Goal: Task Accomplishment & Management: Manage account settings

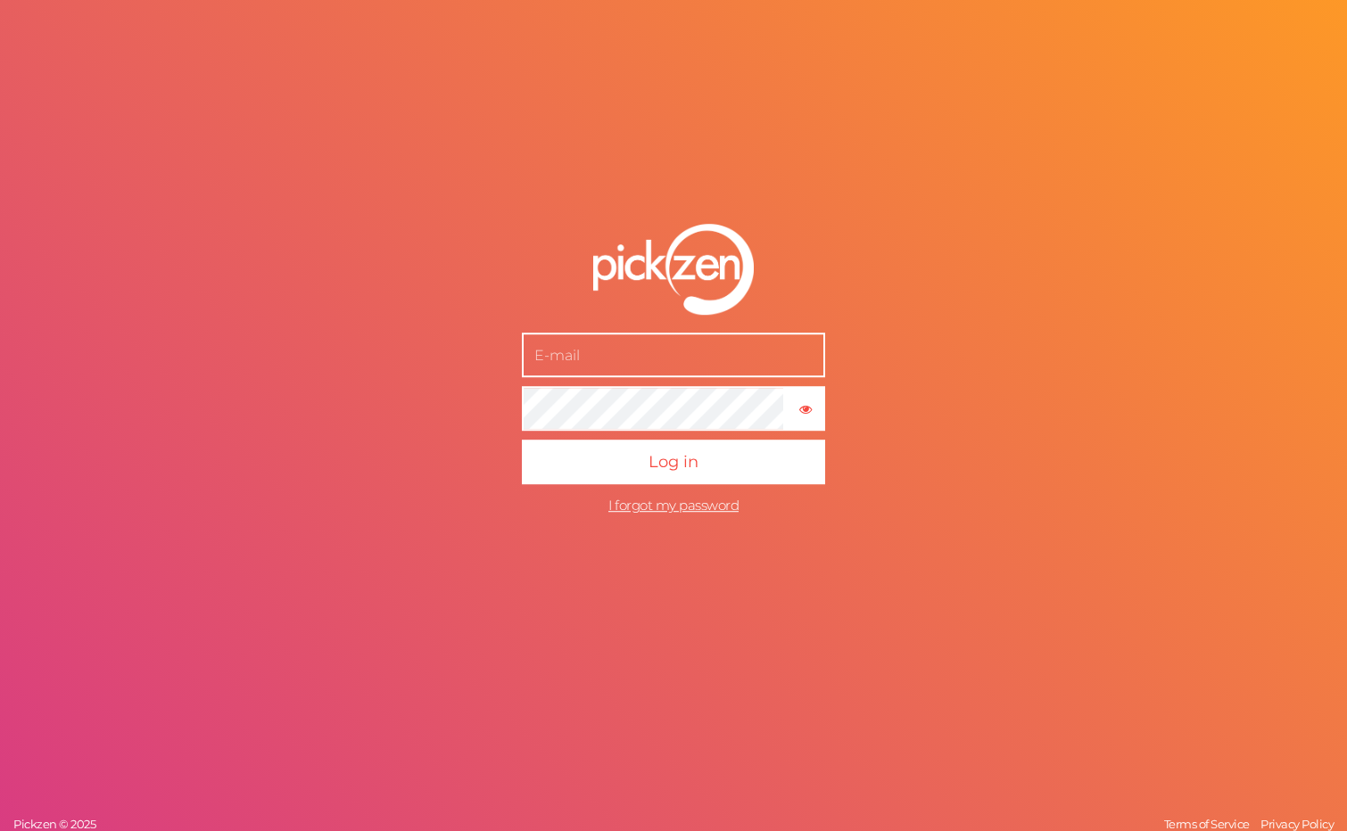
type input "[EMAIL_ADDRESS][DOMAIN_NAME]"
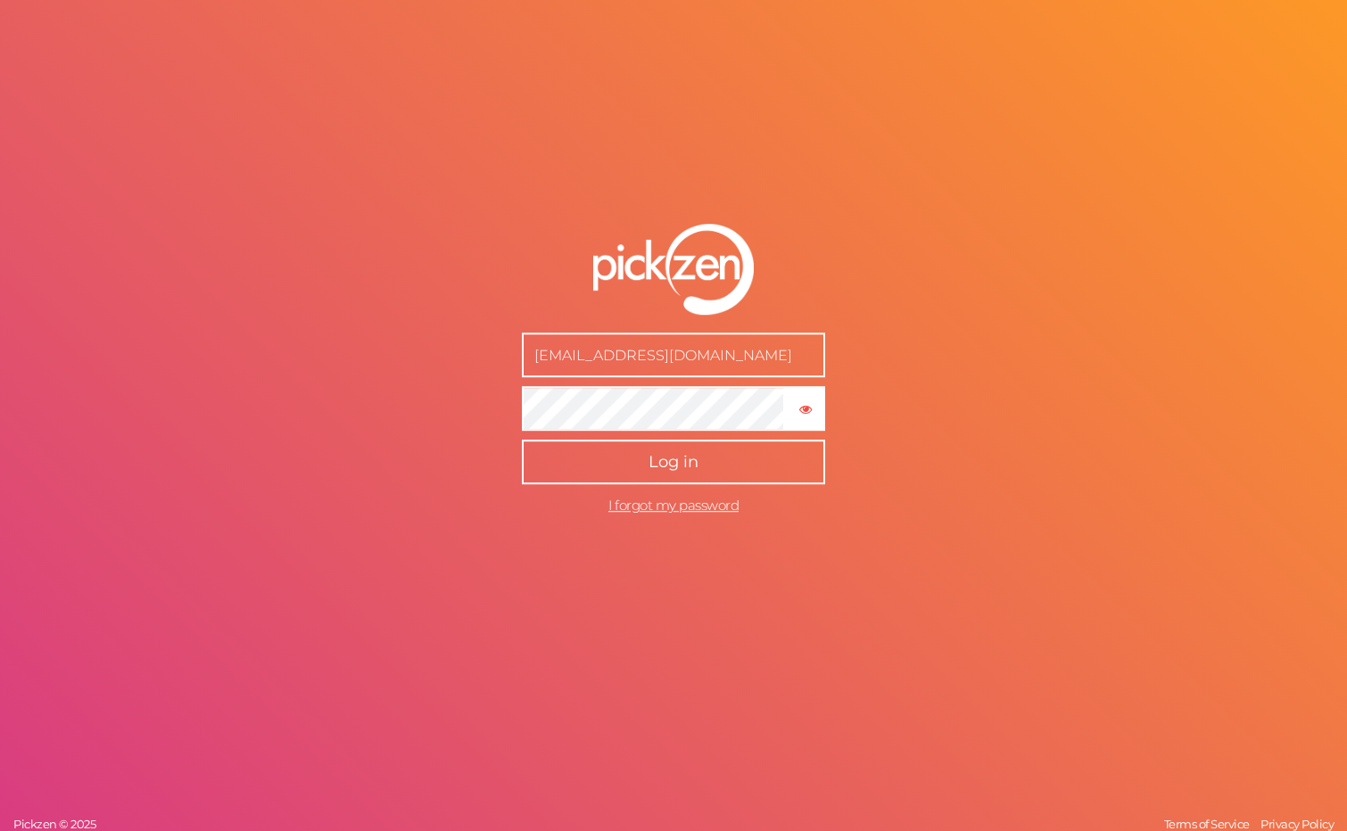
click at [628, 470] on button "Log in" at bounding box center [673, 462] width 303 height 45
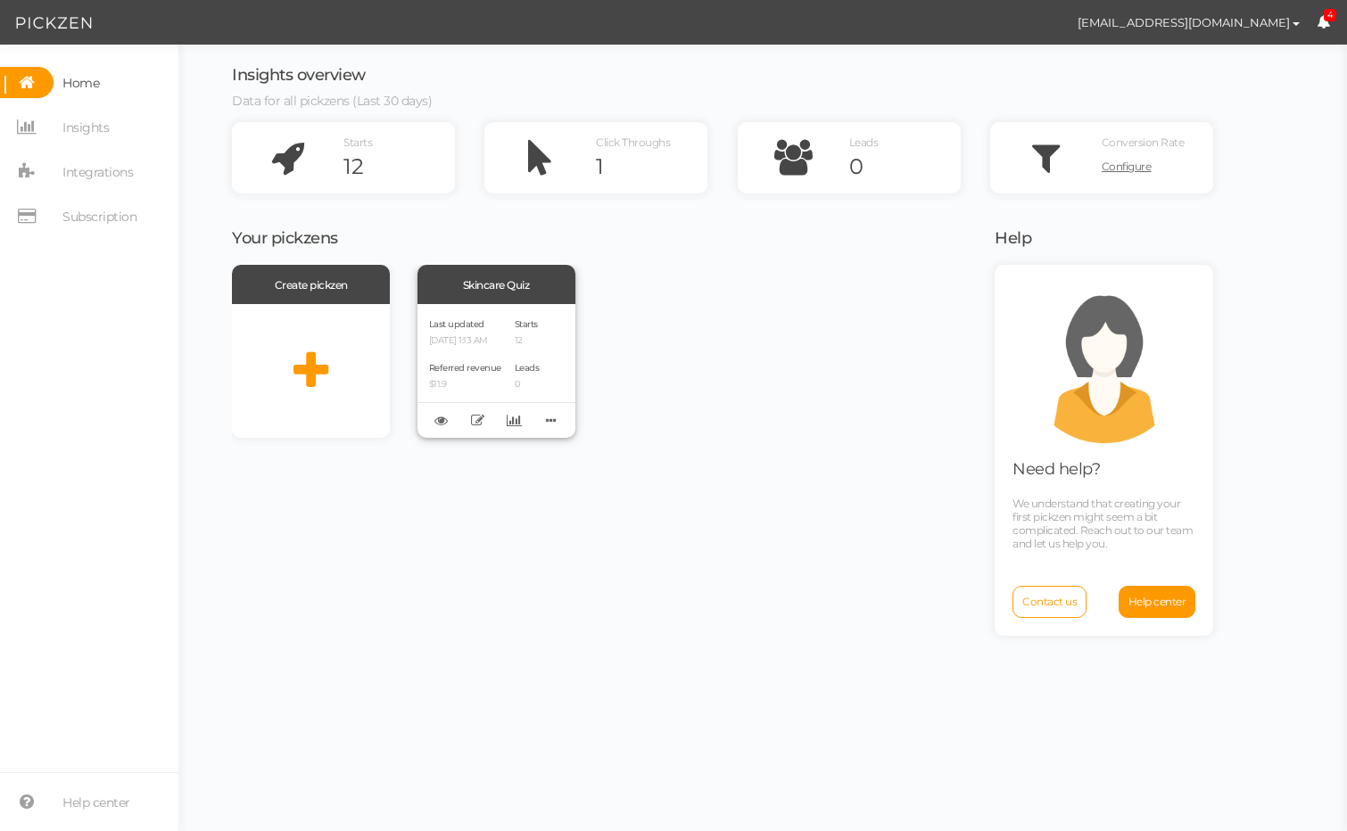
click at [449, 353] on div "Last updated [DATE] 1:13 AM Referred revenue $11.9" at bounding box center [465, 371] width 72 height 111
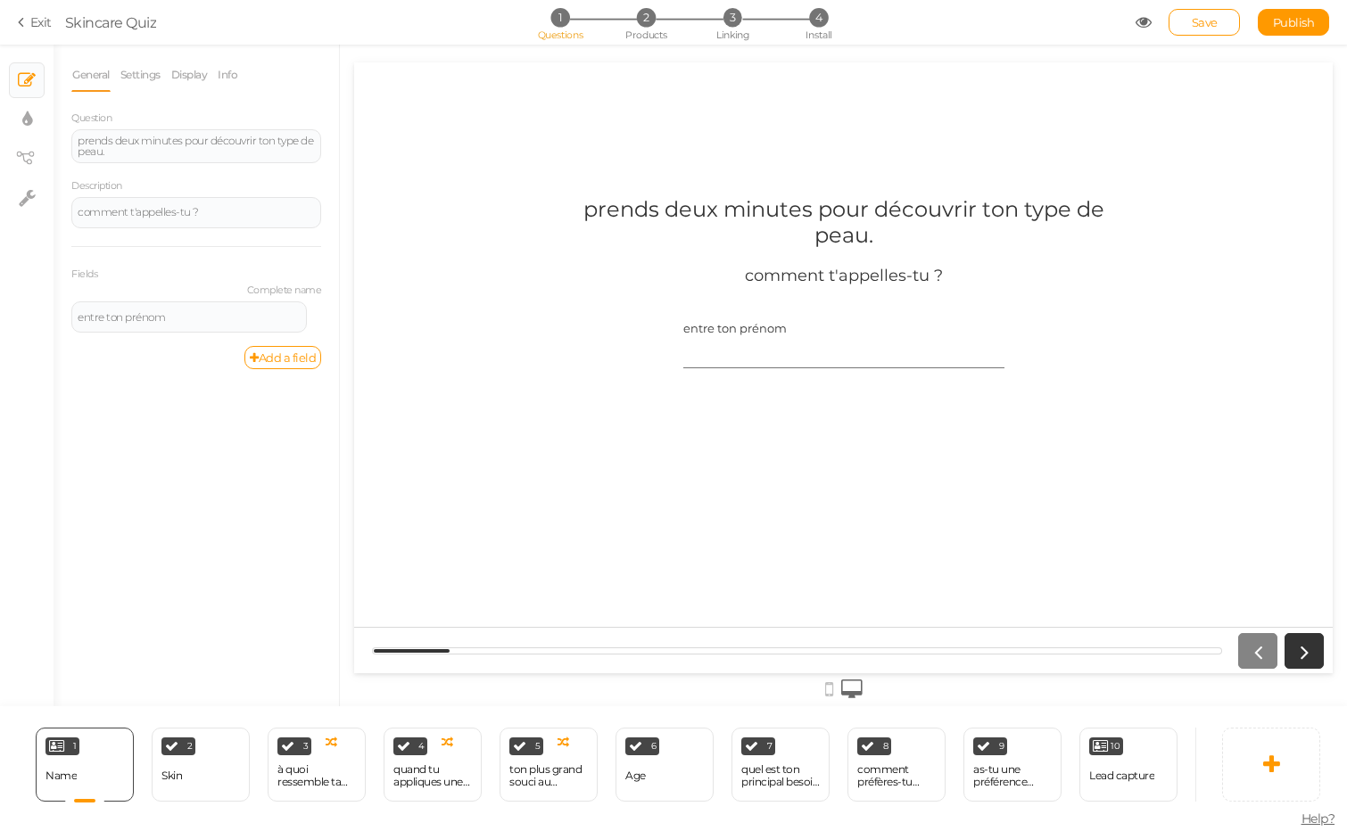
click at [37, 23] on link "Exit" at bounding box center [35, 22] width 34 height 18
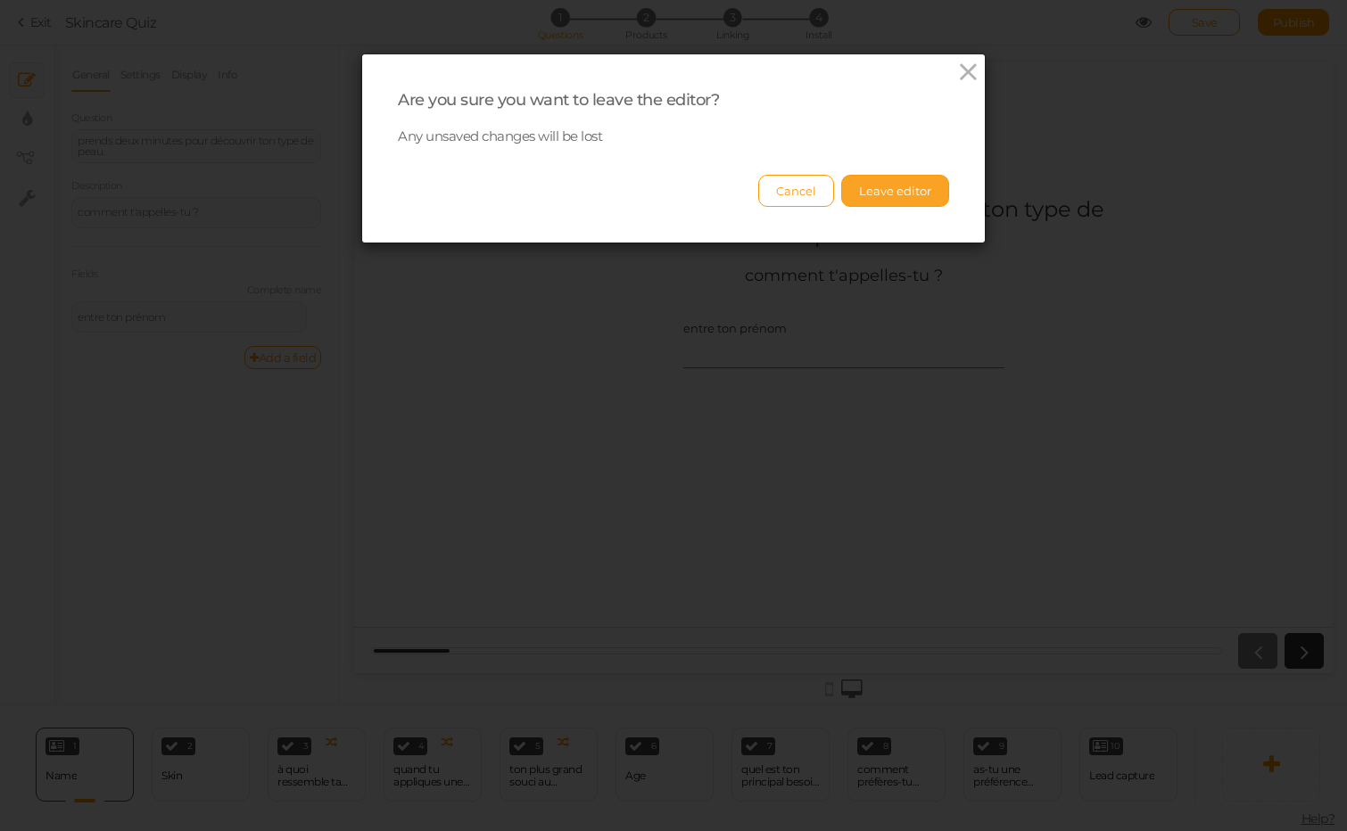
click at [899, 188] on button "Leave editor" at bounding box center [895, 191] width 108 height 32
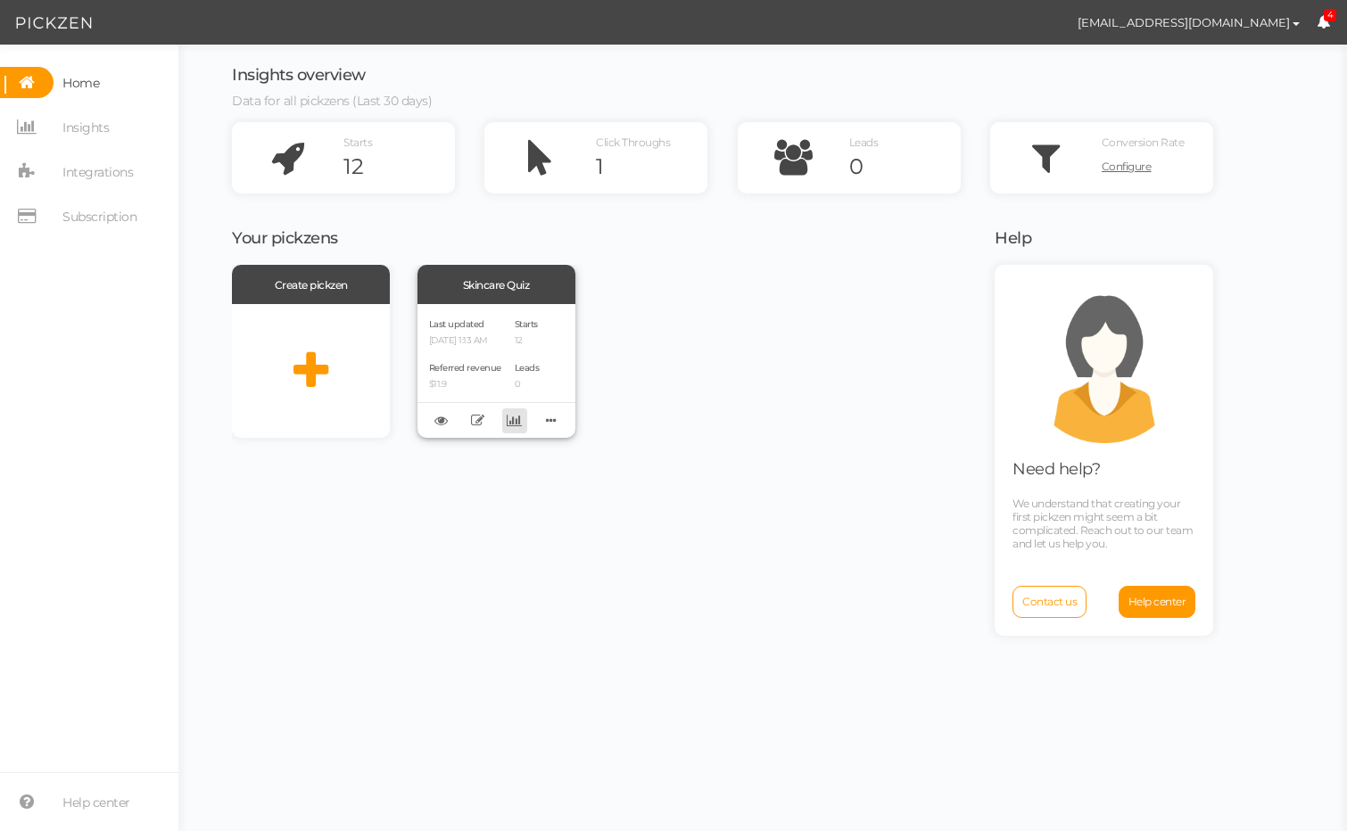
click at [513, 419] on icon at bounding box center [514, 420] width 15 height 13
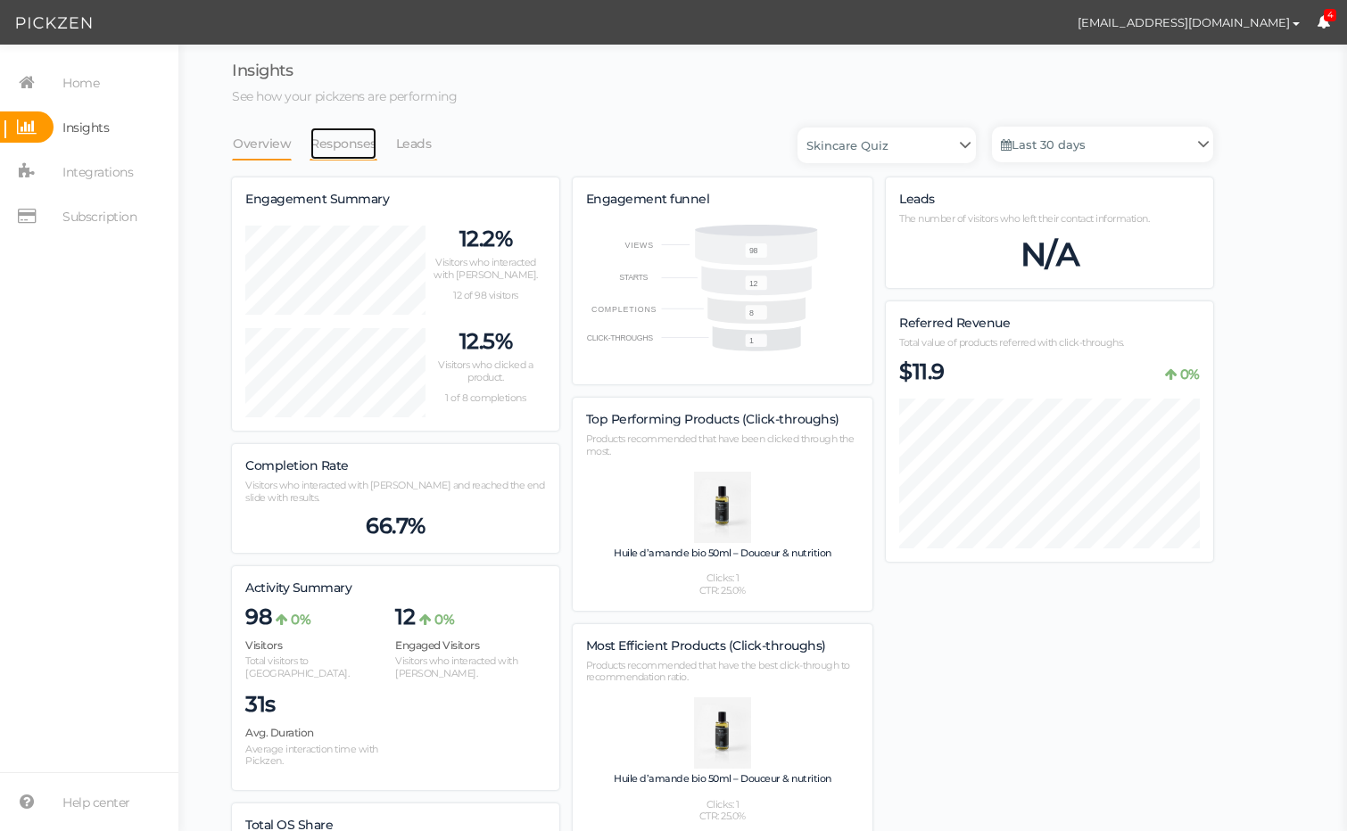
click at [350, 143] on link "Responses" at bounding box center [343, 144] width 68 height 34
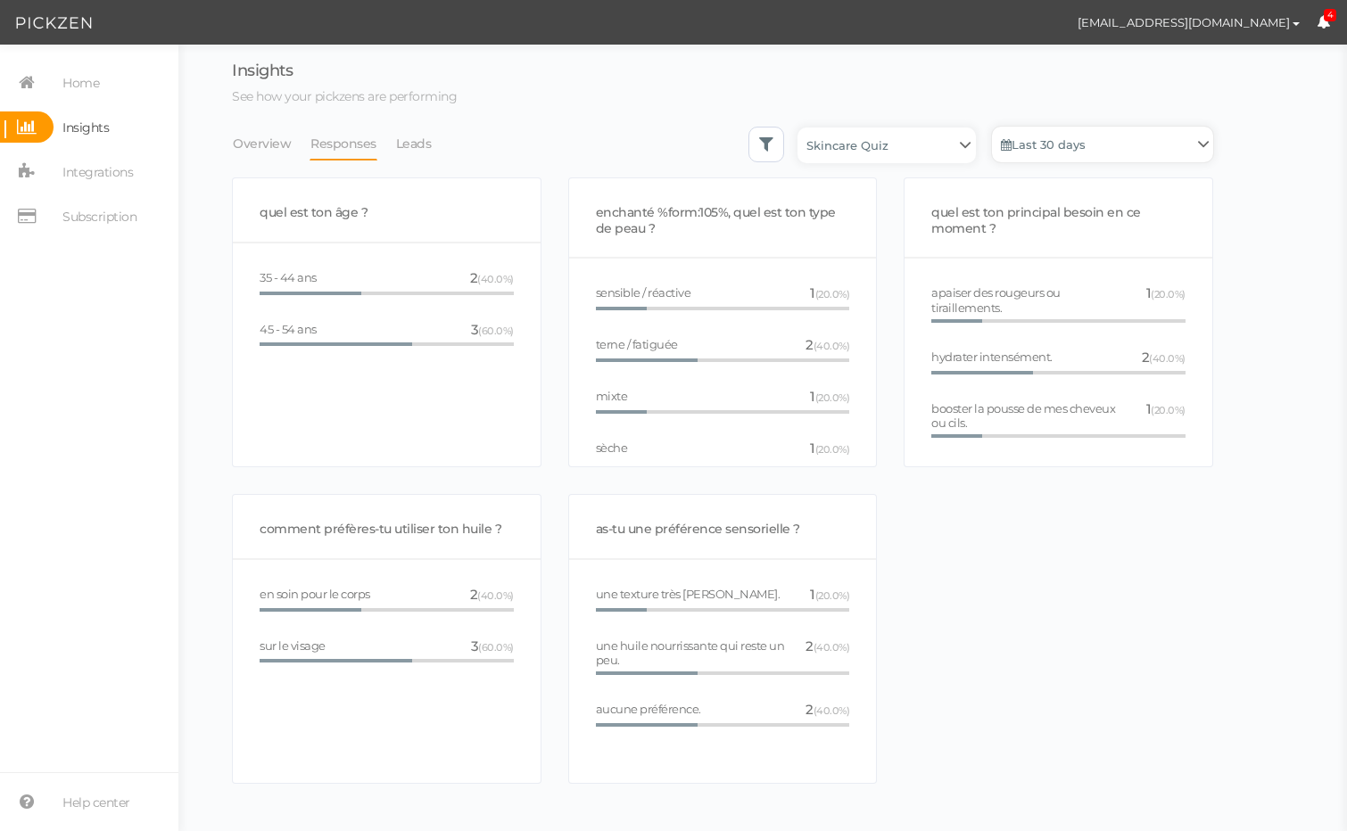
click at [1049, 153] on link "Last 30 days" at bounding box center [1102, 145] width 221 height 36
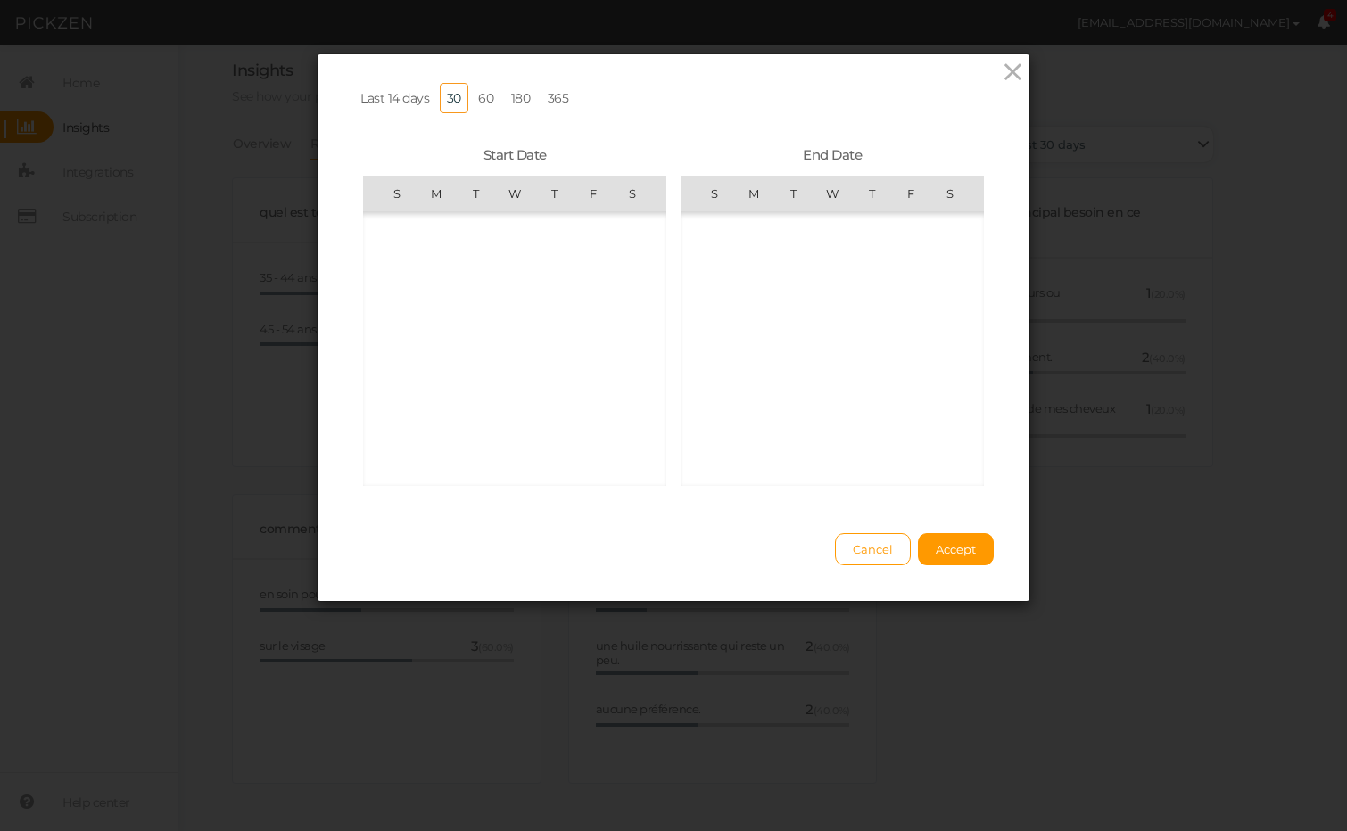
scroll to position [412878, 0]
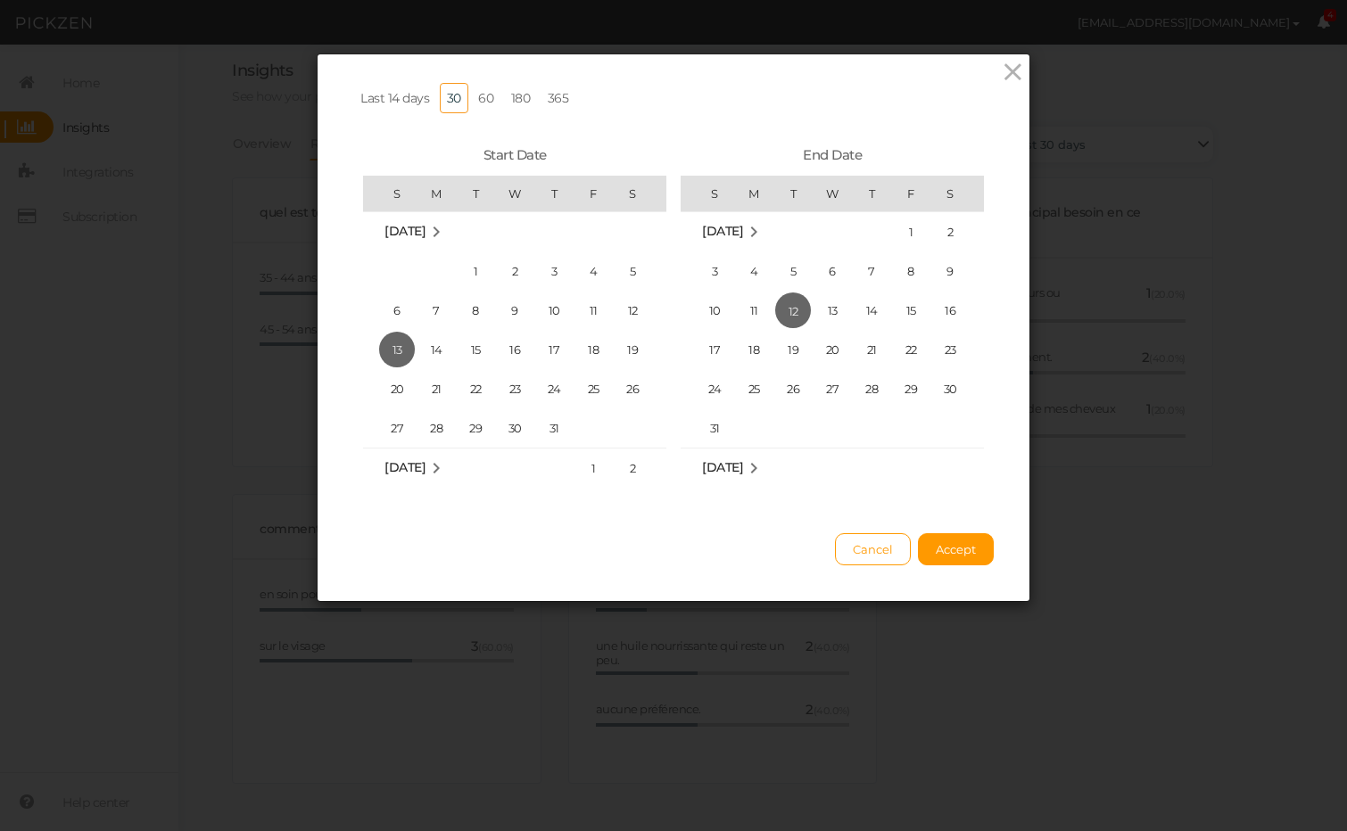
click at [789, 305] on span "12" at bounding box center [793, 311] width 36 height 36
click at [797, 304] on span "12" at bounding box center [793, 311] width 36 height 36
click at [761, 313] on span "11" at bounding box center [754, 311] width 36 height 36
click at [796, 308] on span "12" at bounding box center [793, 311] width 36 height 36
click at [418, 468] on span "[DATE]" at bounding box center [404, 467] width 41 height 16
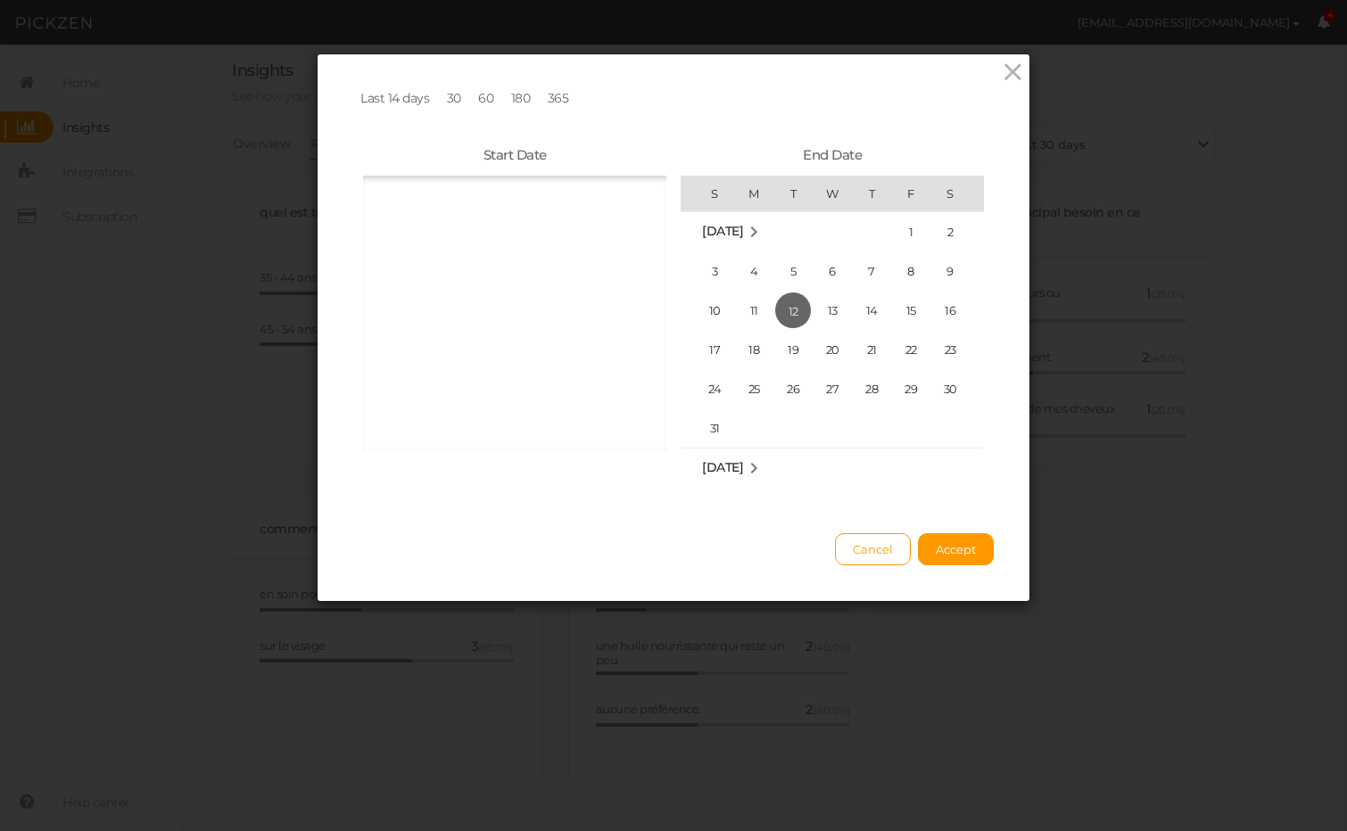
scroll to position [11380, 0]
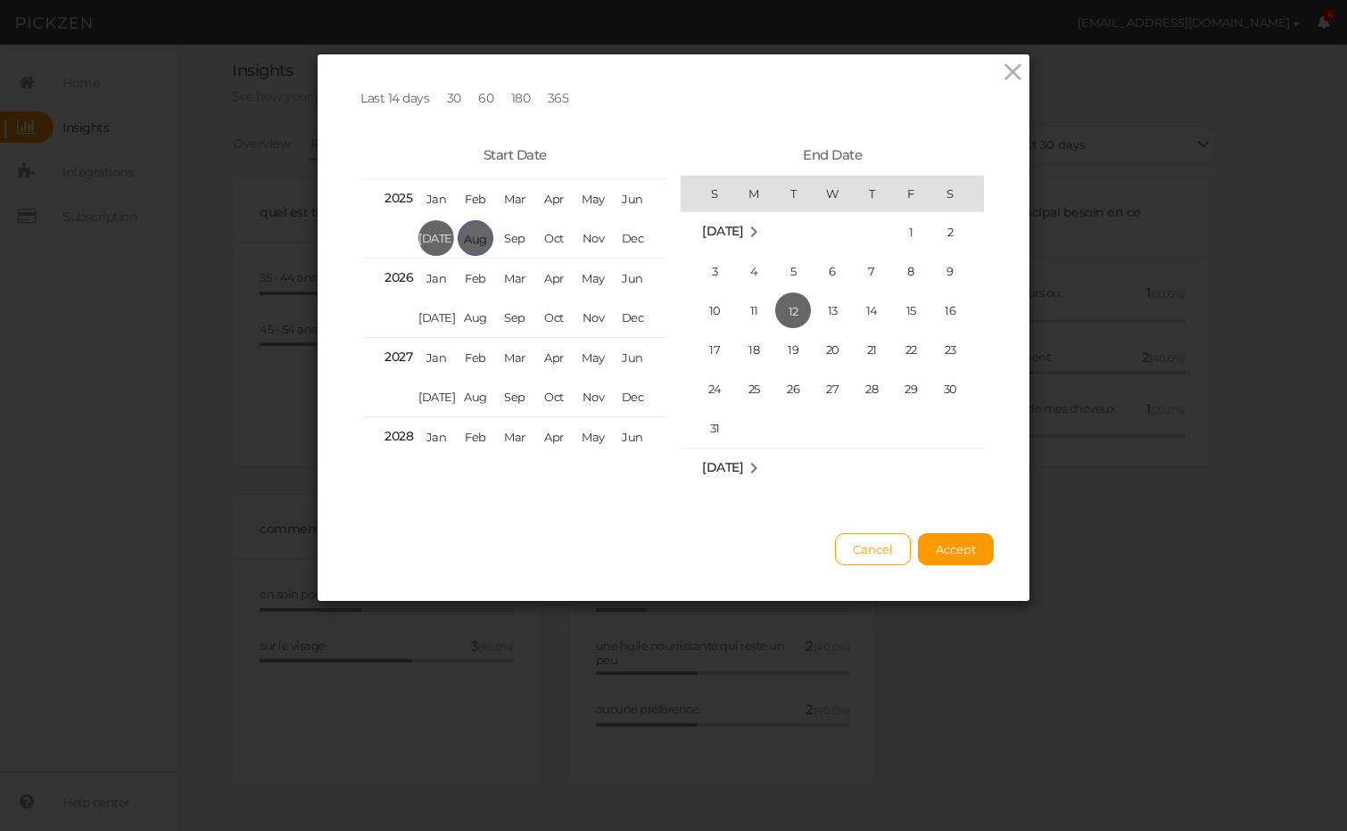
click at [469, 242] on span "Aug" at bounding box center [476, 238] width 36 height 36
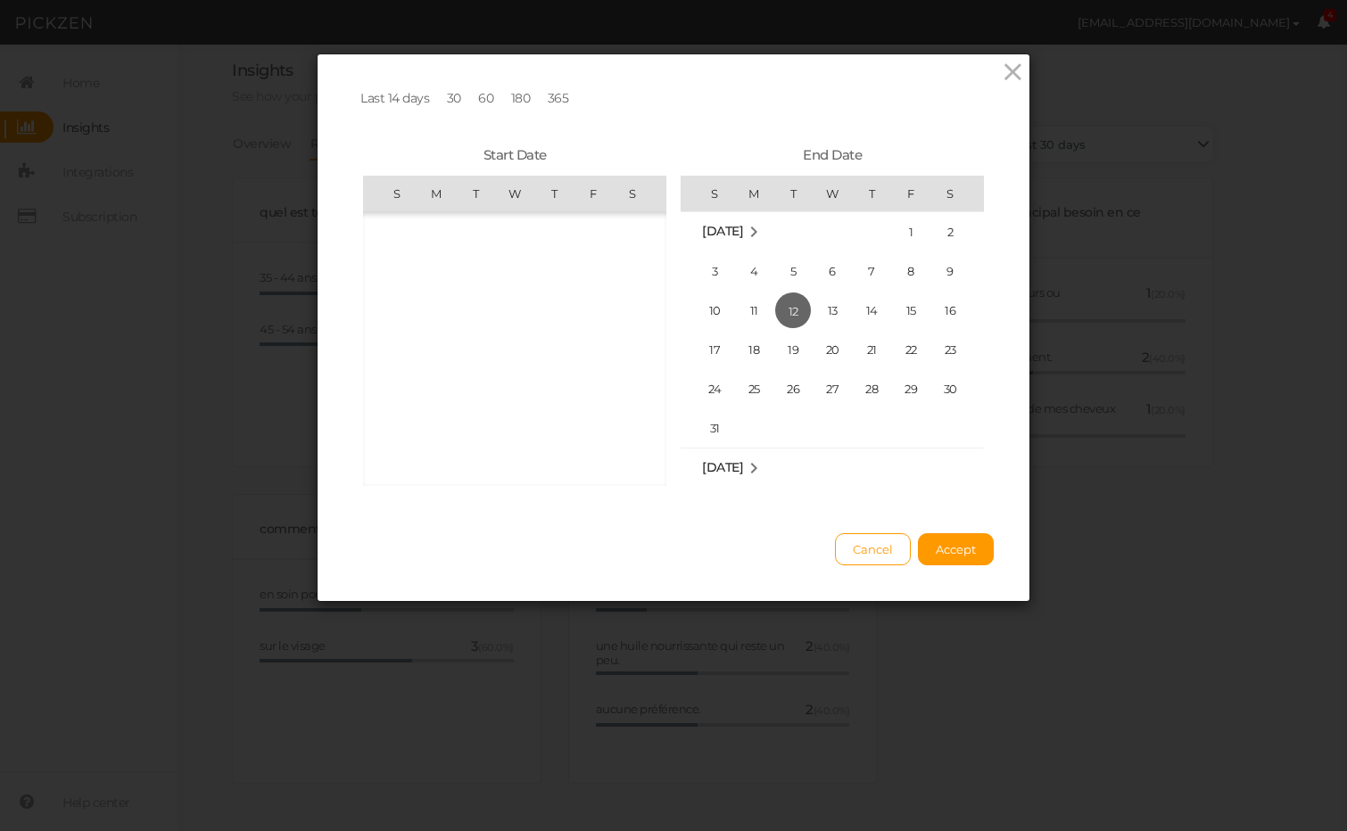
scroll to position [412878, 0]
click at [474, 311] on span "12" at bounding box center [476, 311] width 36 height 36
click at [956, 557] on span "Accept" at bounding box center [956, 549] width 40 height 14
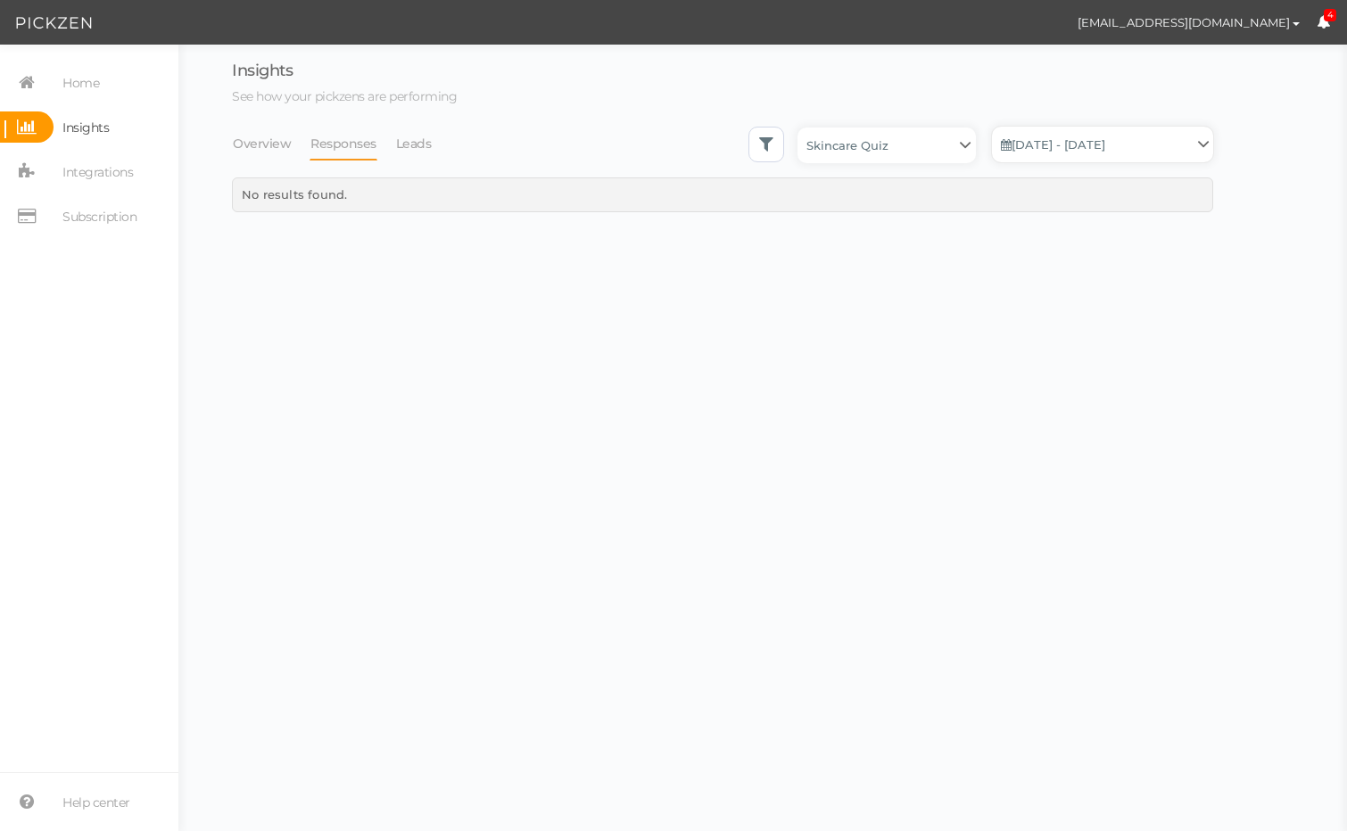
click at [1052, 144] on link "[DATE] - [DATE]" at bounding box center [1102, 145] width 221 height 36
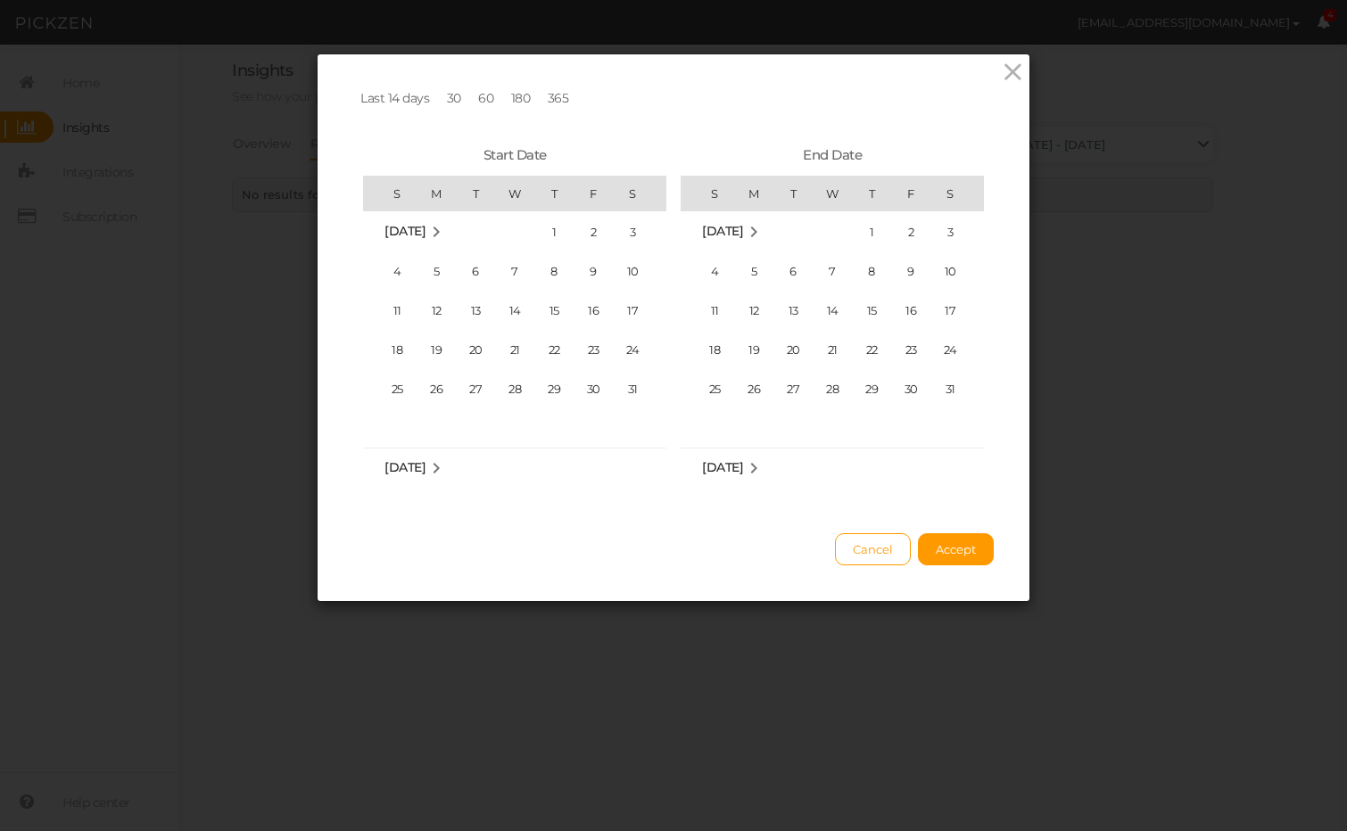
click at [393, 96] on span "Last 14 days" at bounding box center [394, 98] width 69 height 16
drag, startPoint x: 421, startPoint y: 466, endPoint x: 408, endPoint y: 471, distance: 14.4
click at [405, 473] on span "[DATE]" at bounding box center [404, 467] width 41 height 16
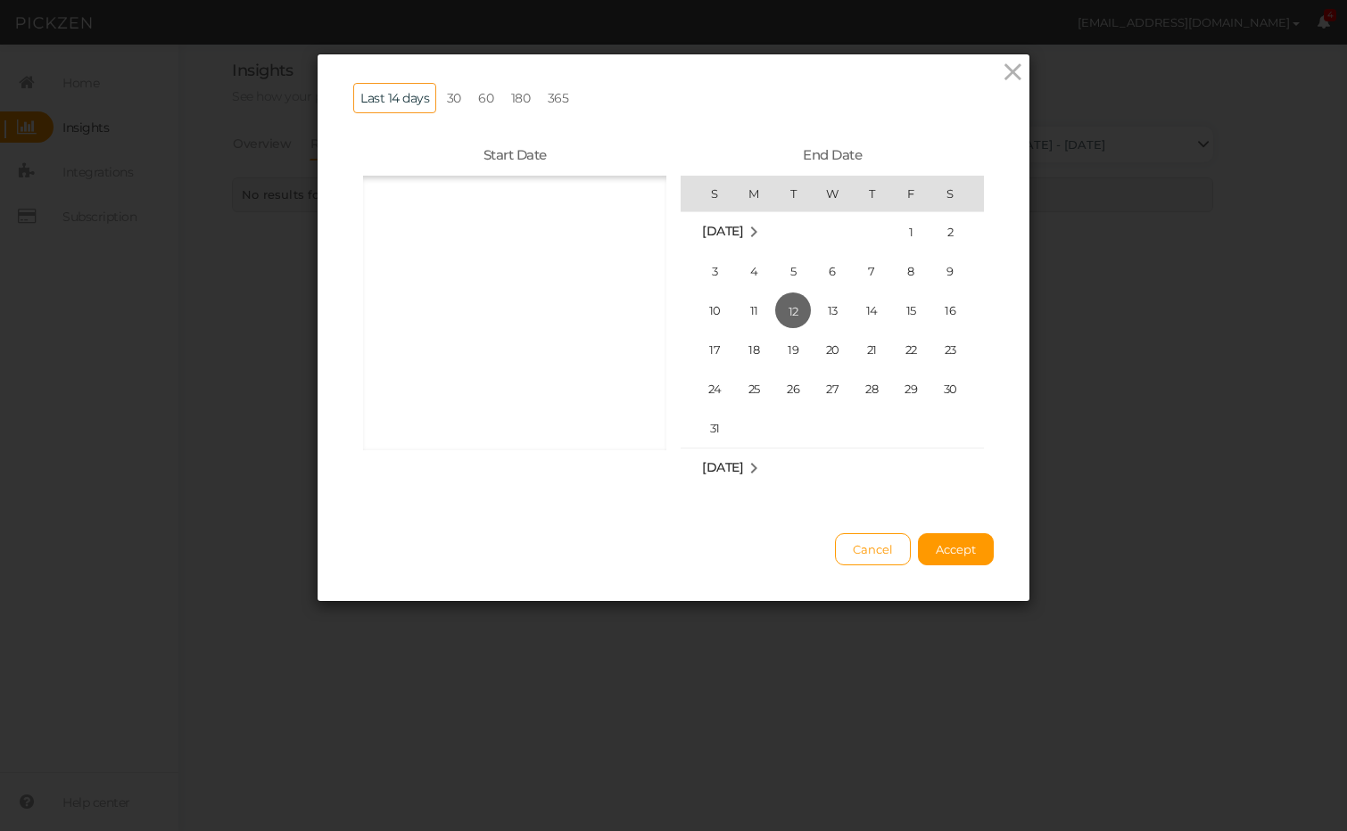
scroll to position [11380, 0]
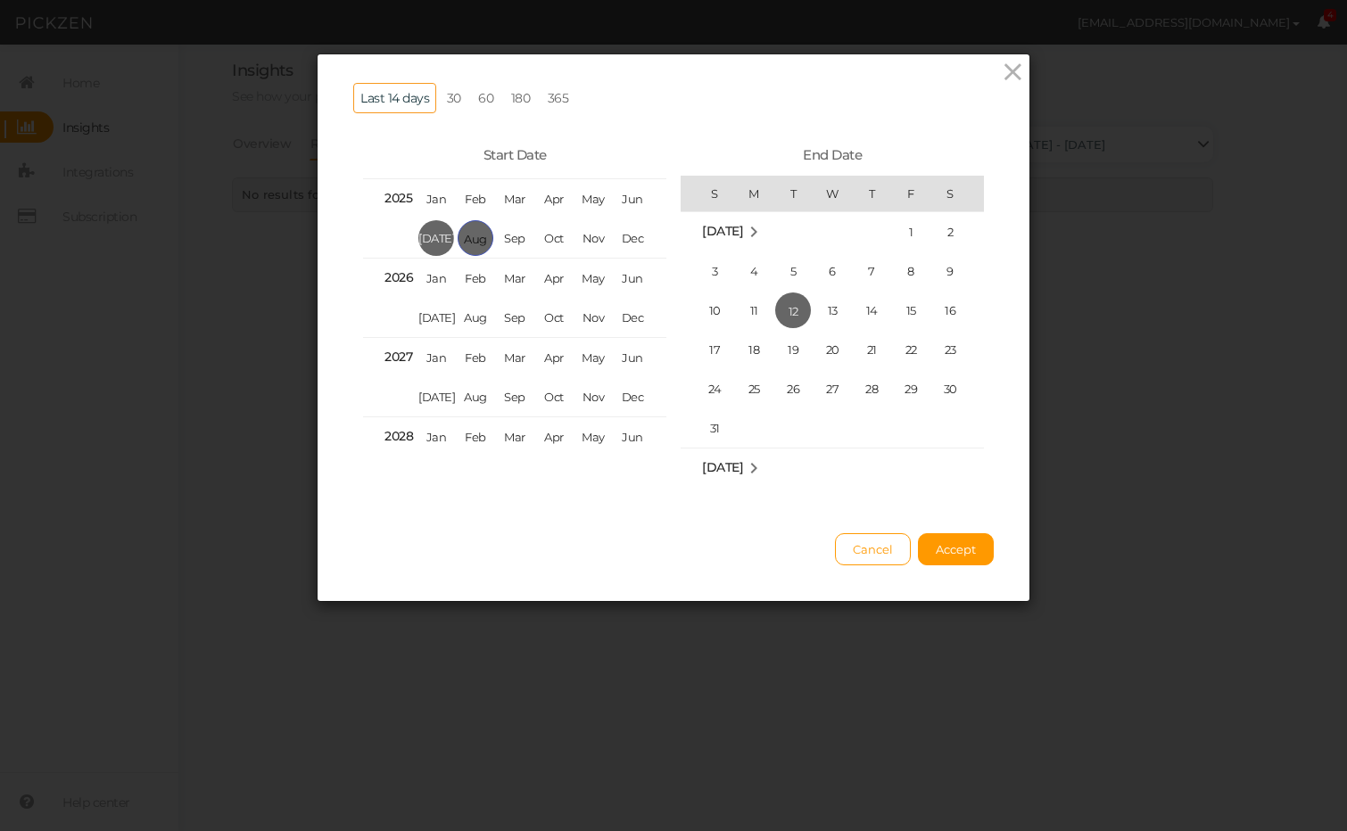
click at [480, 242] on span "Aug" at bounding box center [476, 238] width 36 height 36
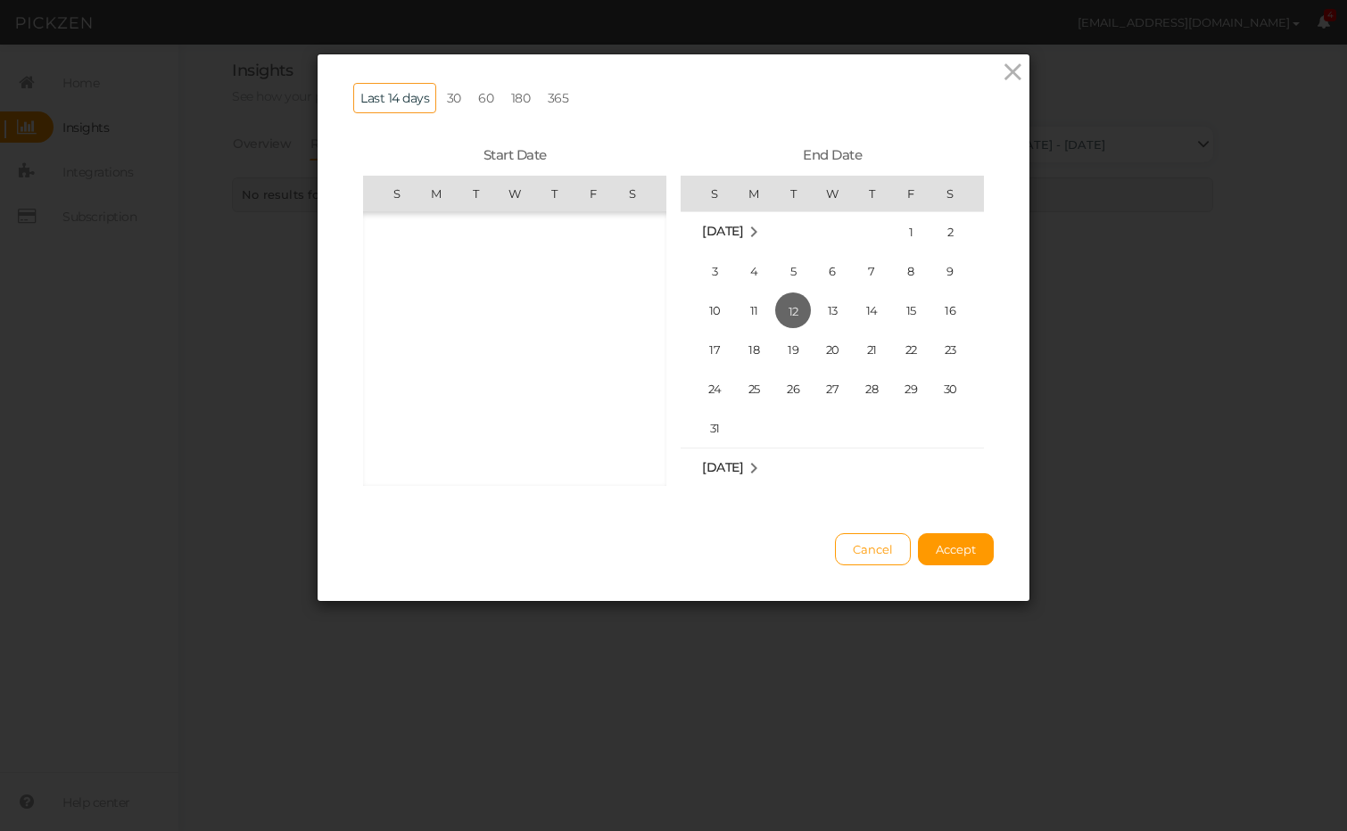
scroll to position [412878, 0]
click at [441, 314] on span "11" at bounding box center [436, 311] width 36 height 36
click at [933, 559] on button "Accept" at bounding box center [956, 549] width 76 height 32
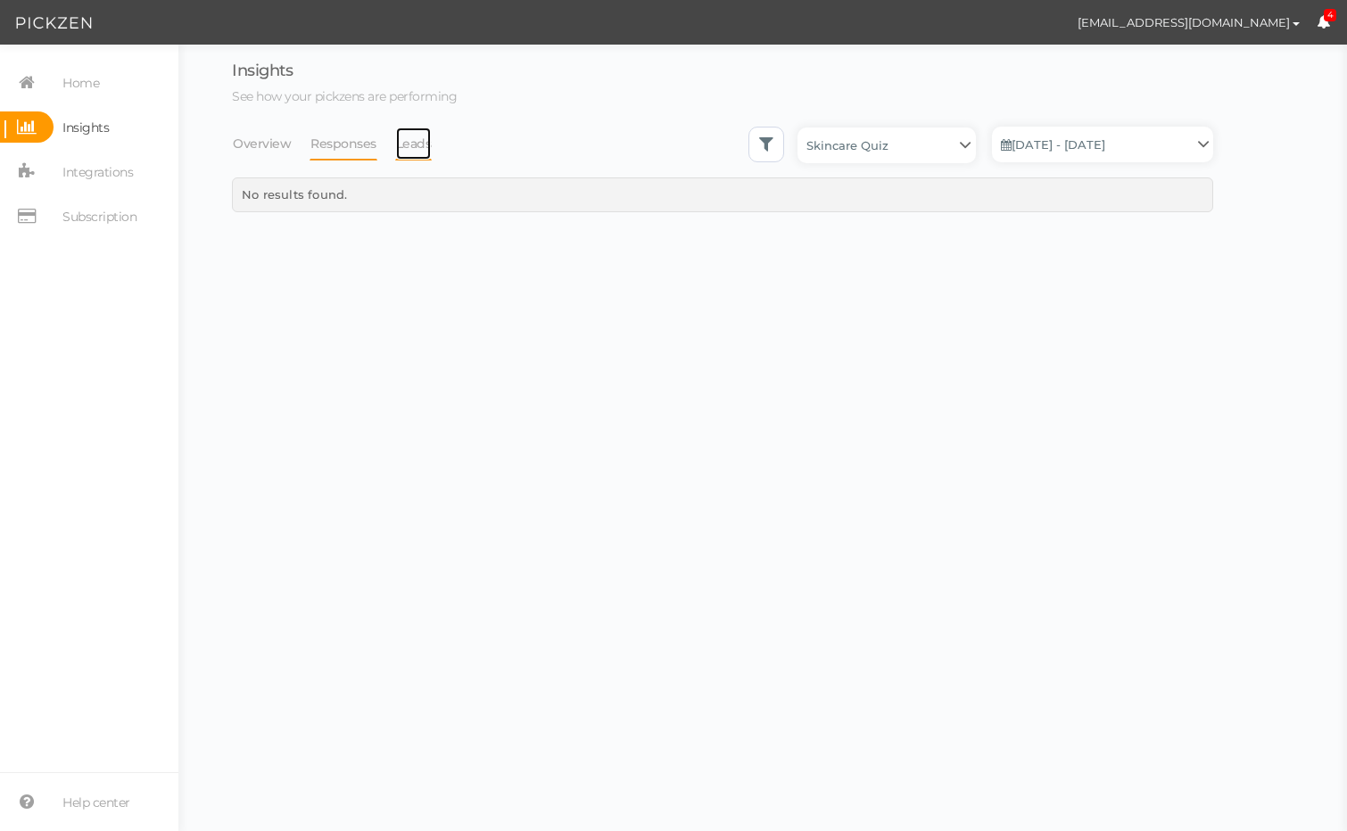
click at [402, 140] on link "Leads" at bounding box center [413, 144] width 37 height 34
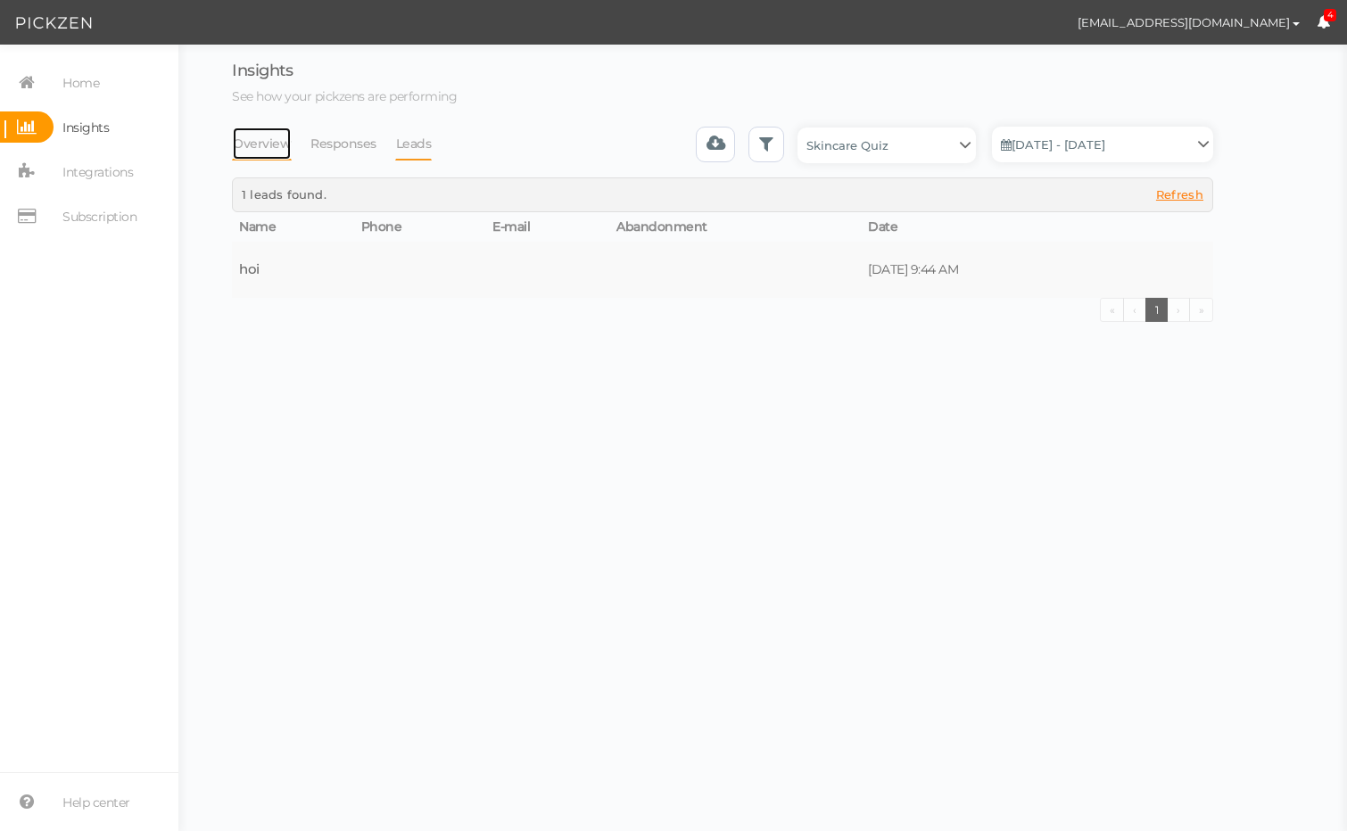
click at [257, 150] on link "Overview" at bounding box center [262, 144] width 60 height 34
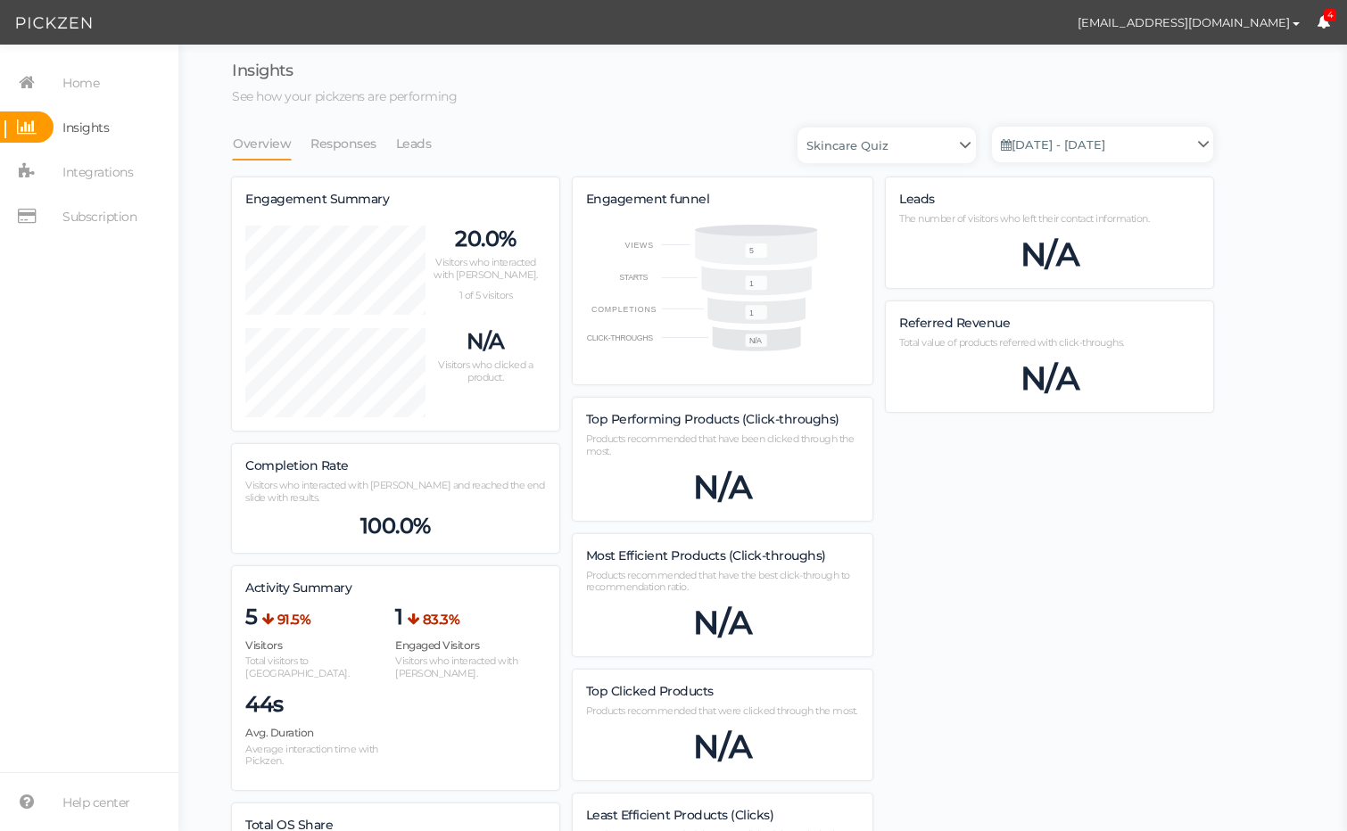
scroll to position [952, 981]
click at [840, 146] on select "Skincare Quiz" at bounding box center [886, 146] width 178 height 36
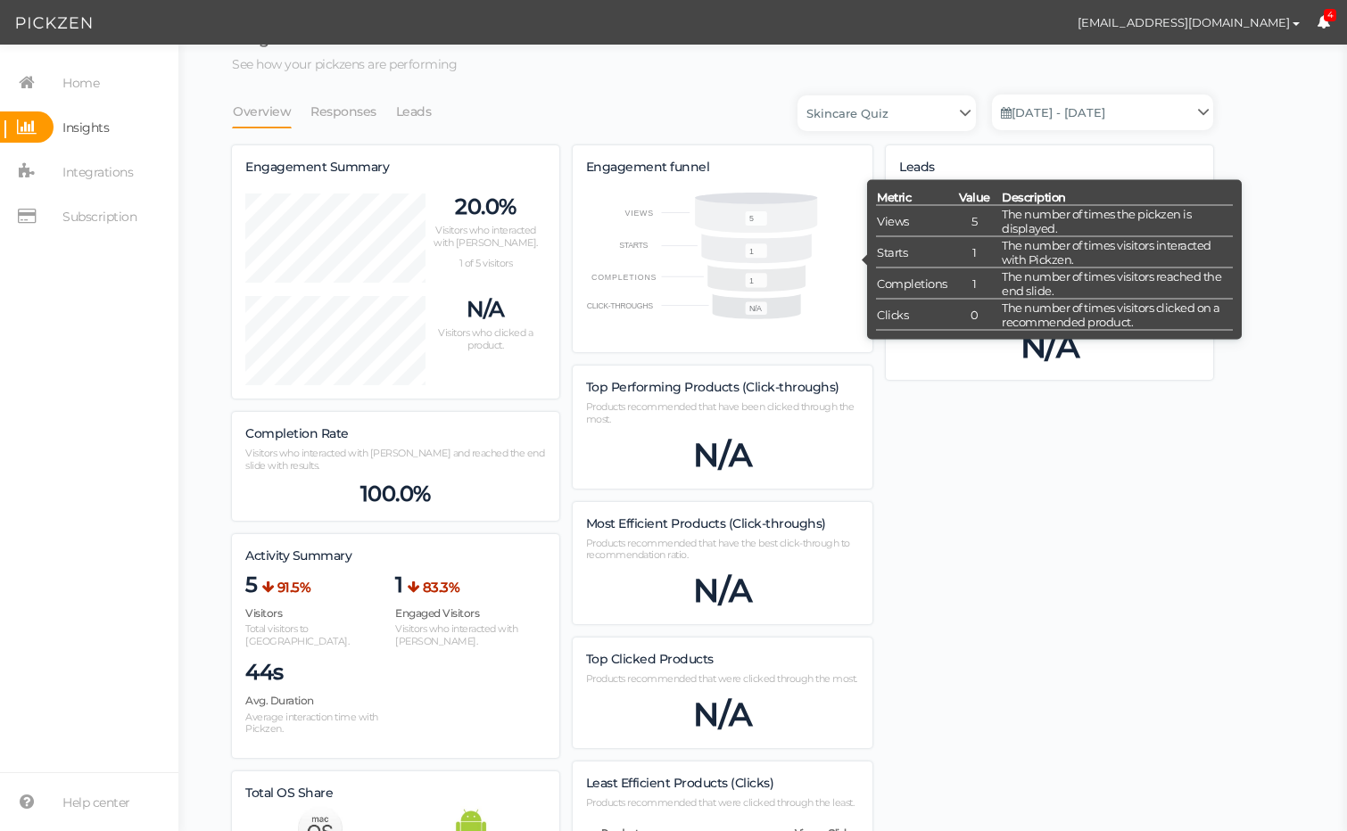
scroll to position [0, 0]
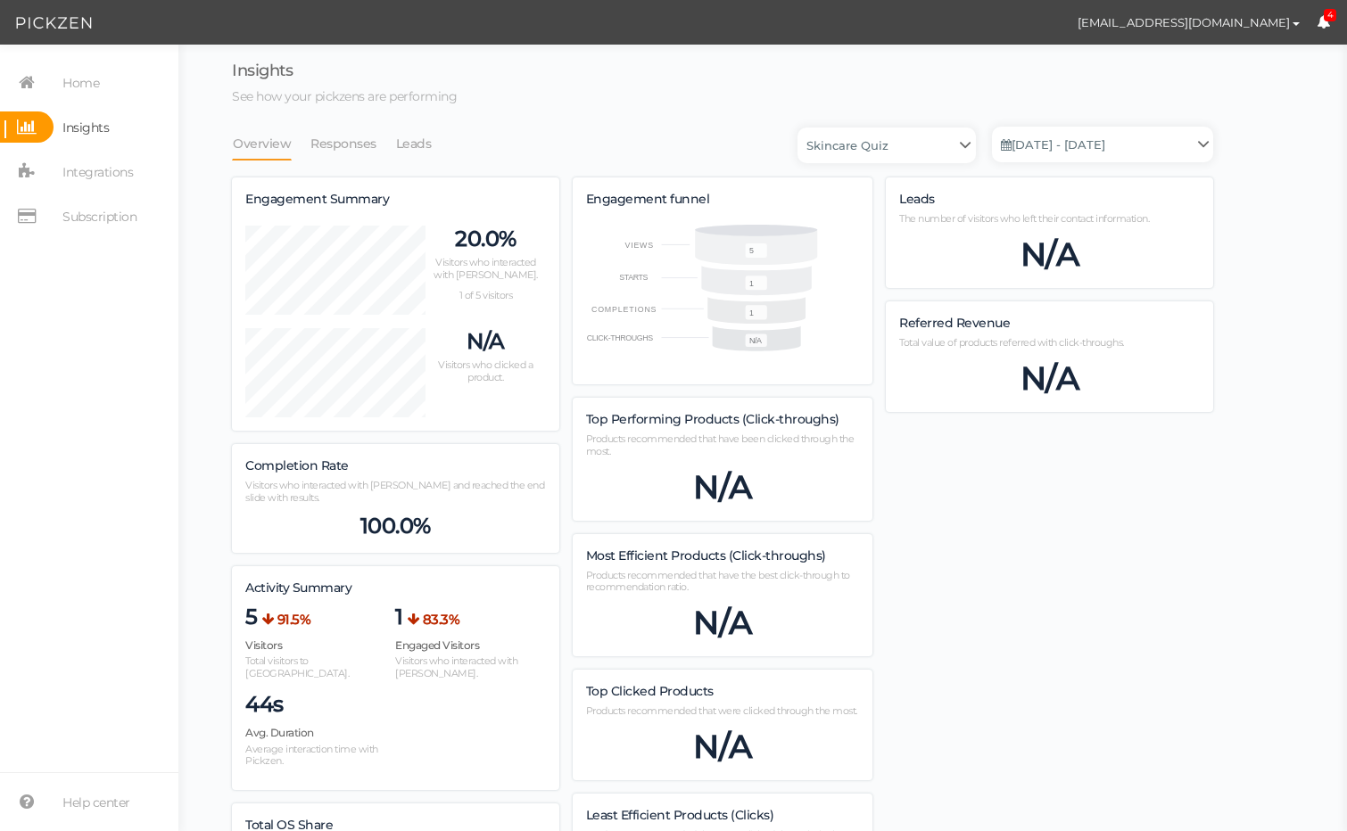
click at [65, 124] on span "Insights" at bounding box center [85, 127] width 46 height 29
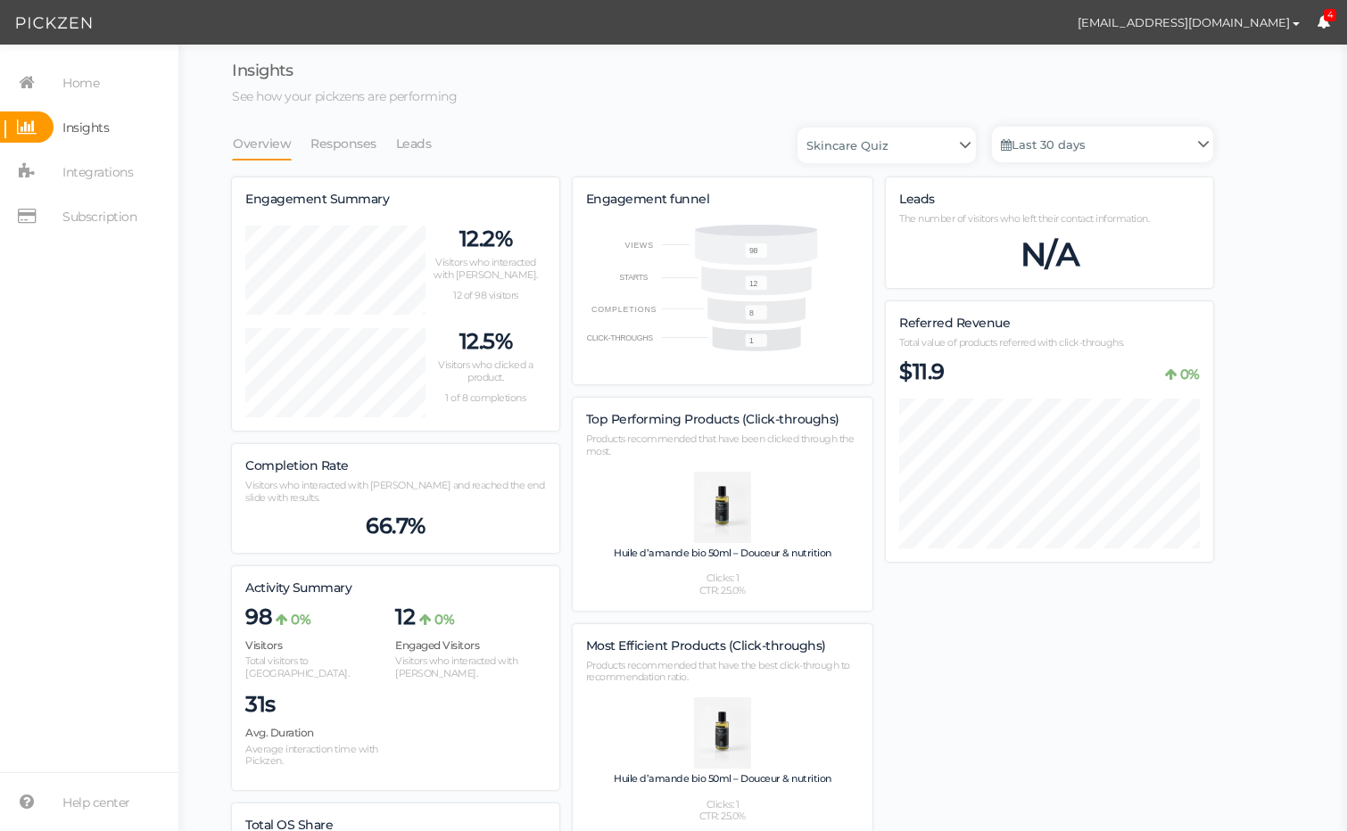
scroll to position [1208, 981]
click at [409, 144] on link "Leads" at bounding box center [413, 144] width 37 height 34
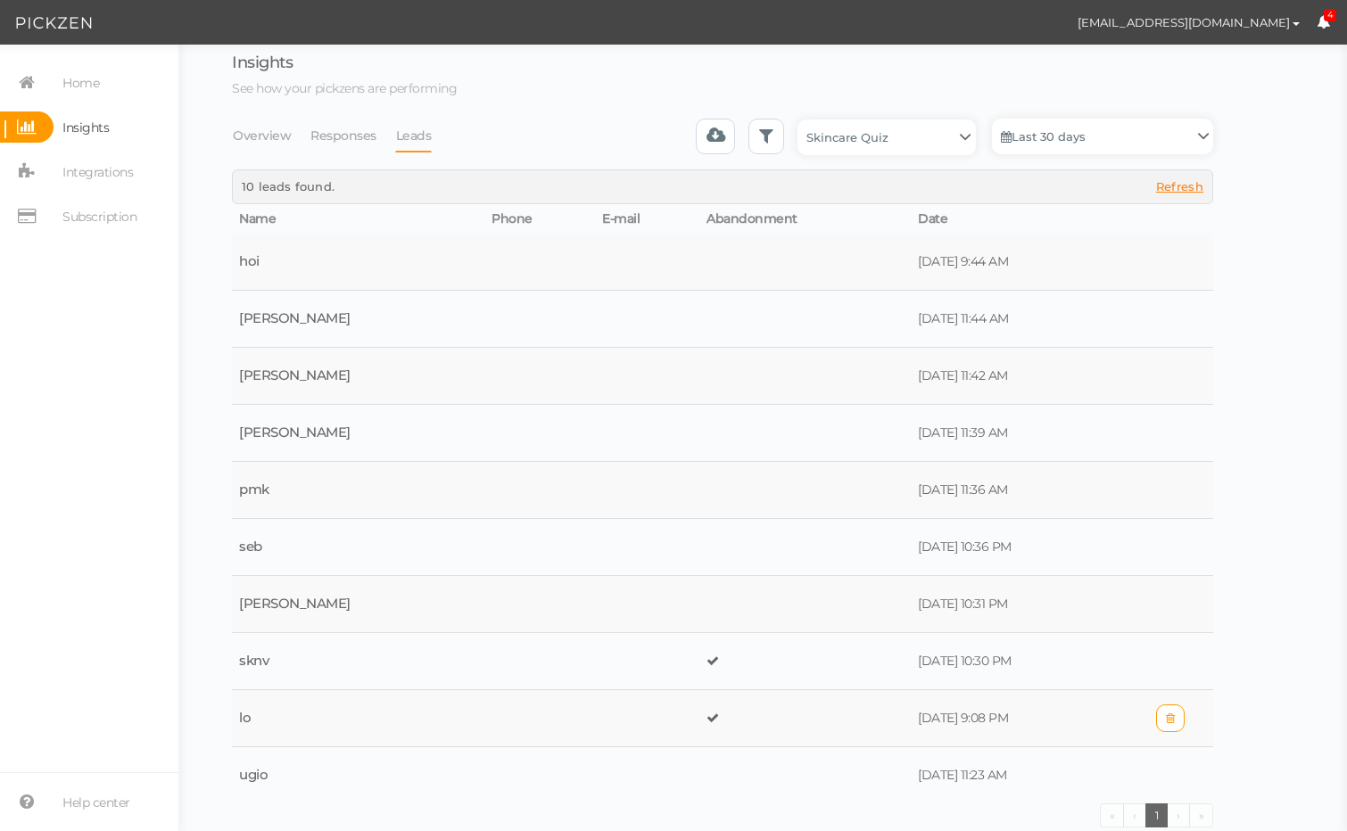
scroll to position [0, 0]
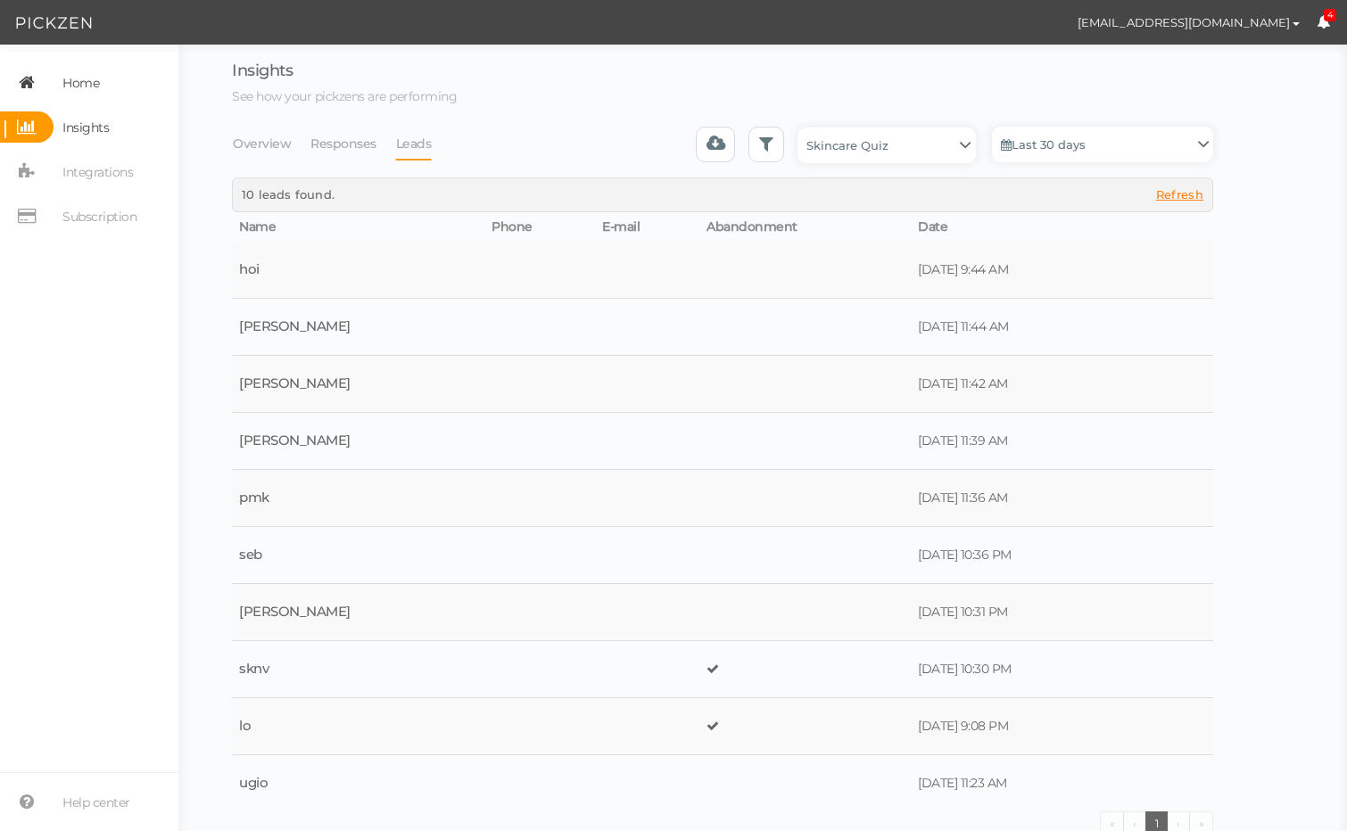
click at [86, 73] on span "Home" at bounding box center [80, 83] width 37 height 29
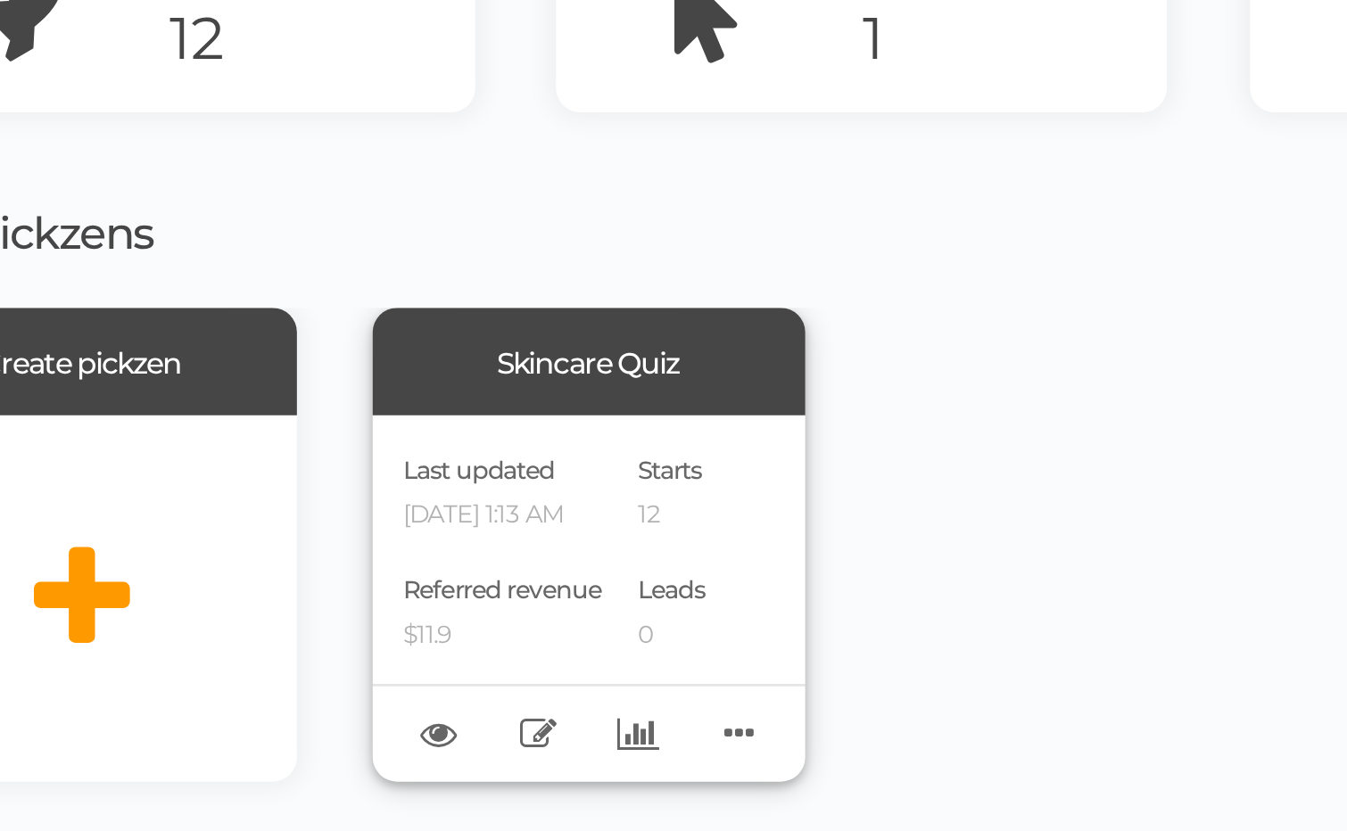
click at [438, 384] on p "$11.9" at bounding box center [465, 385] width 72 height 12
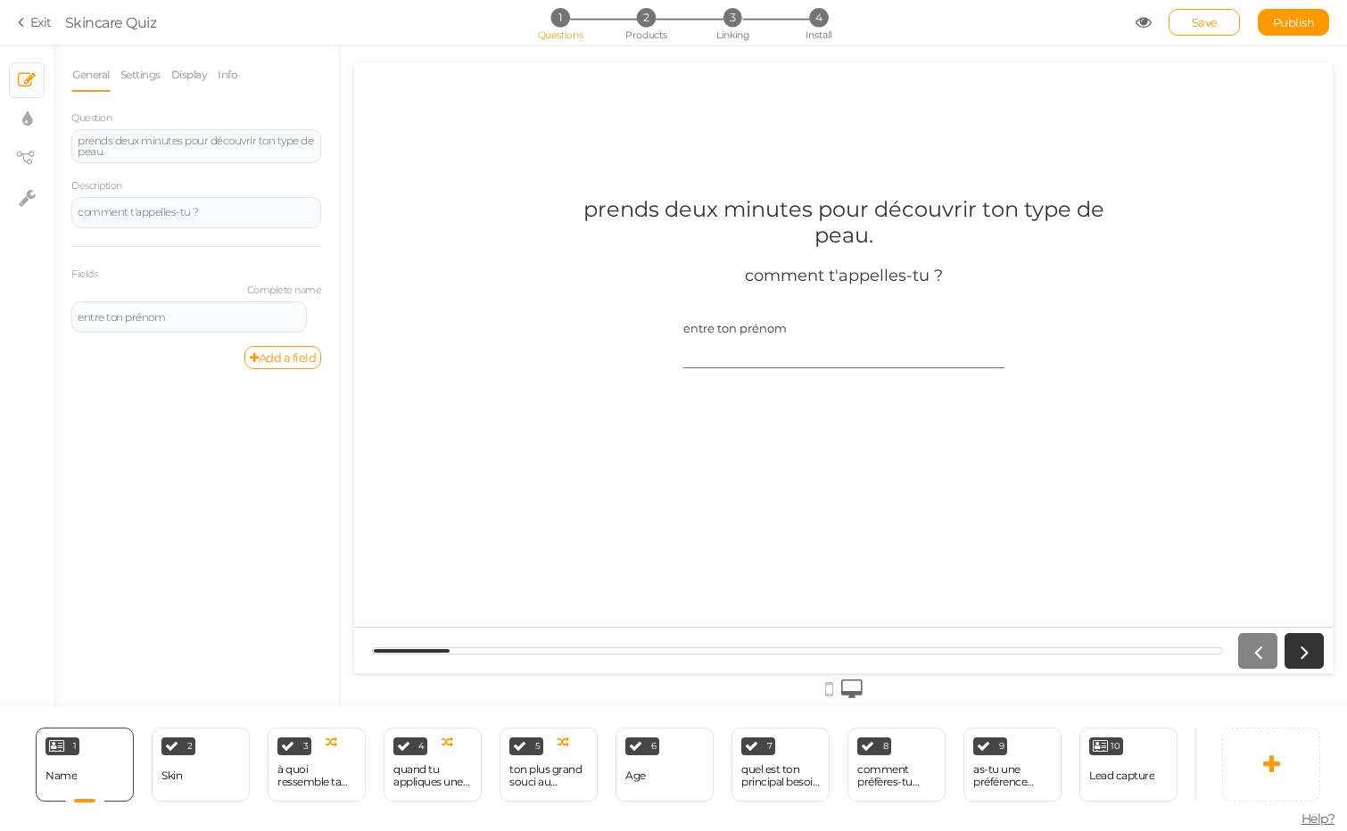
click at [28, 20] on icon at bounding box center [24, 22] width 12 height 16
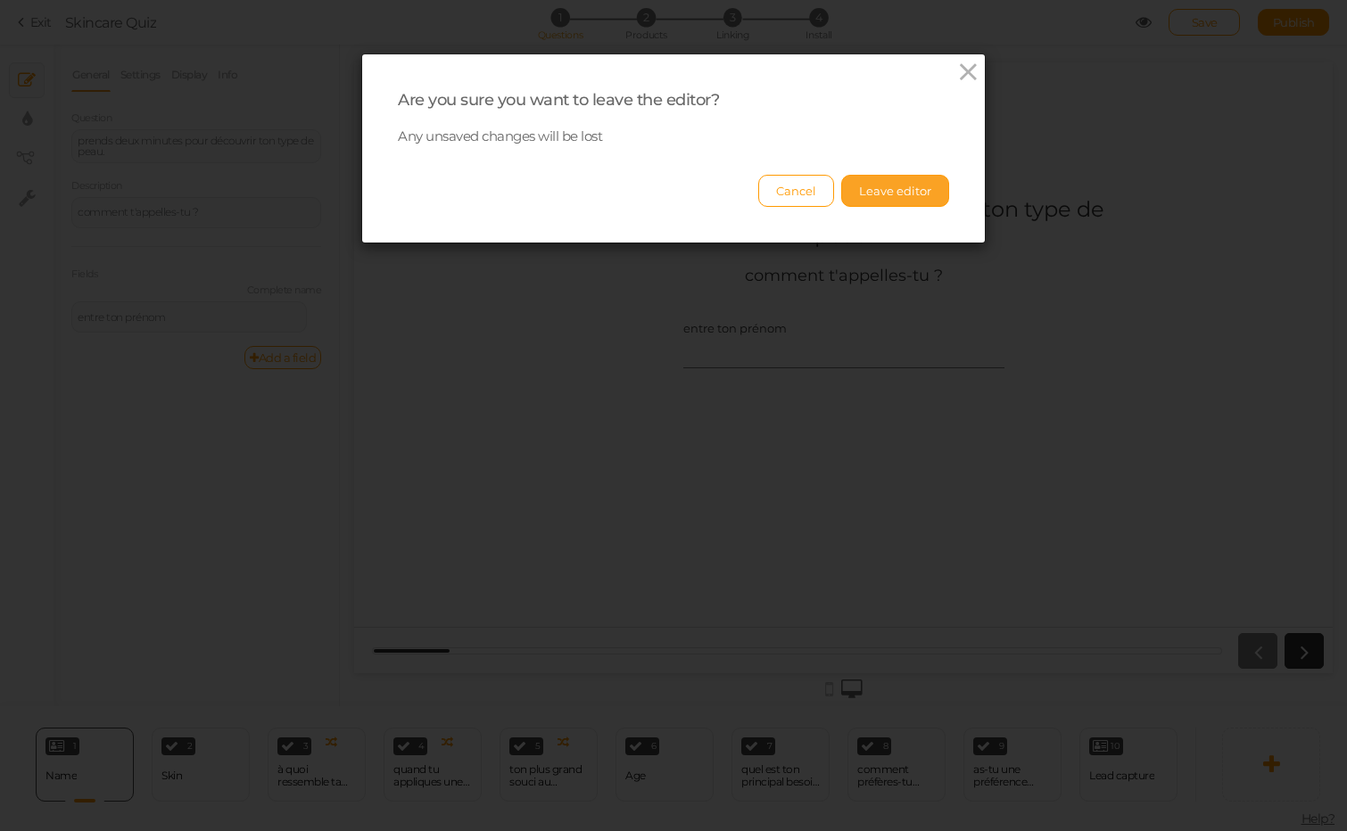
click at [923, 187] on button "Leave editor" at bounding box center [895, 191] width 108 height 32
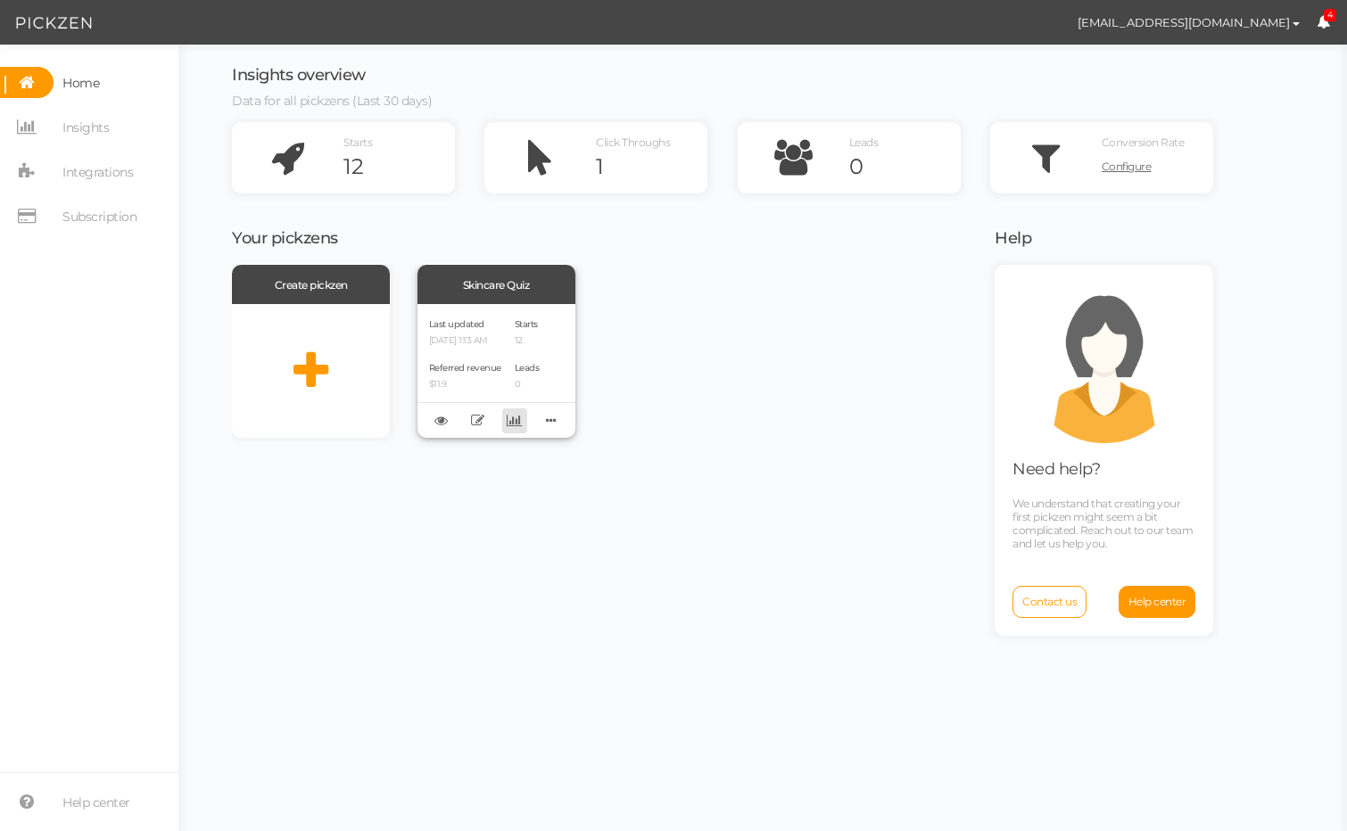
click at [518, 421] on icon at bounding box center [514, 420] width 15 height 13
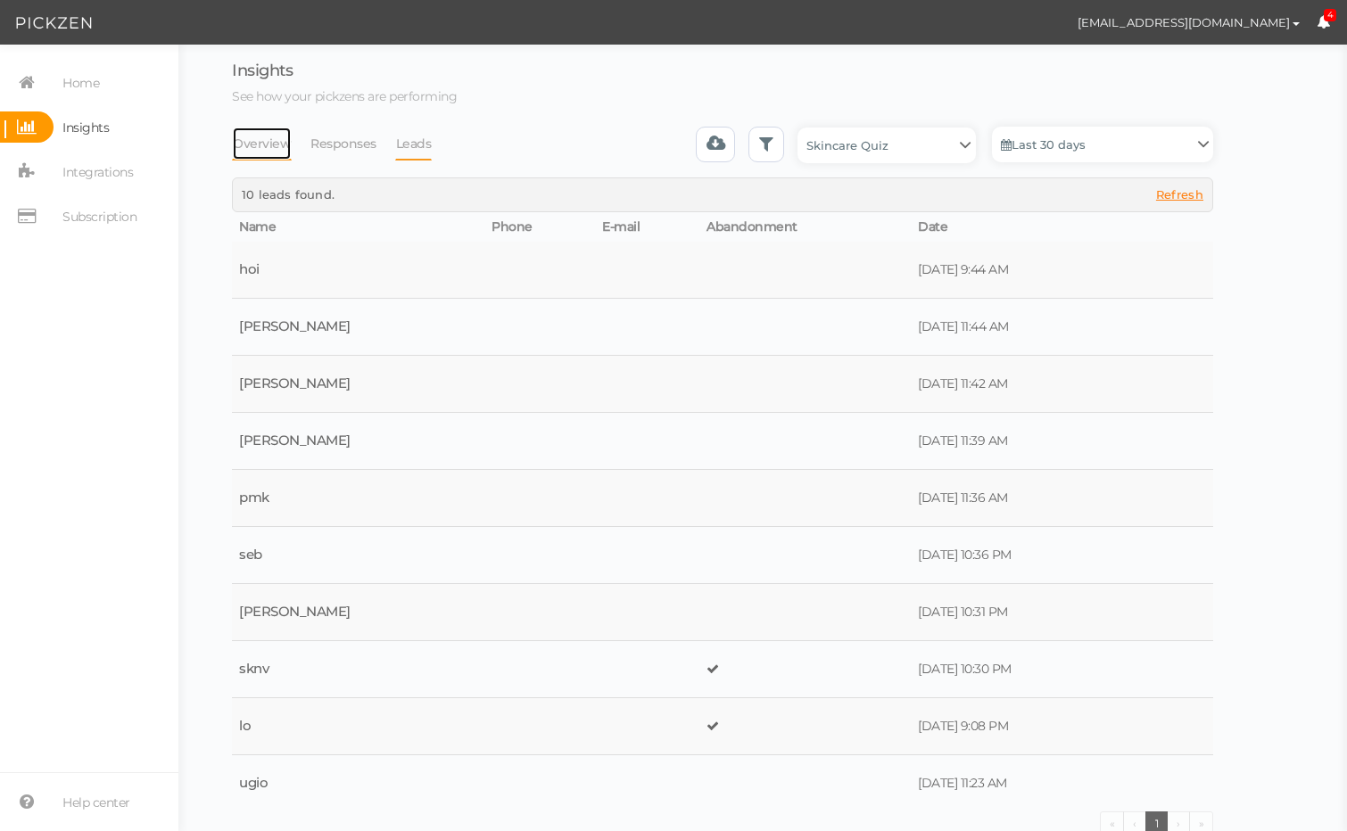
click at [247, 142] on link "Overview" at bounding box center [262, 144] width 60 height 34
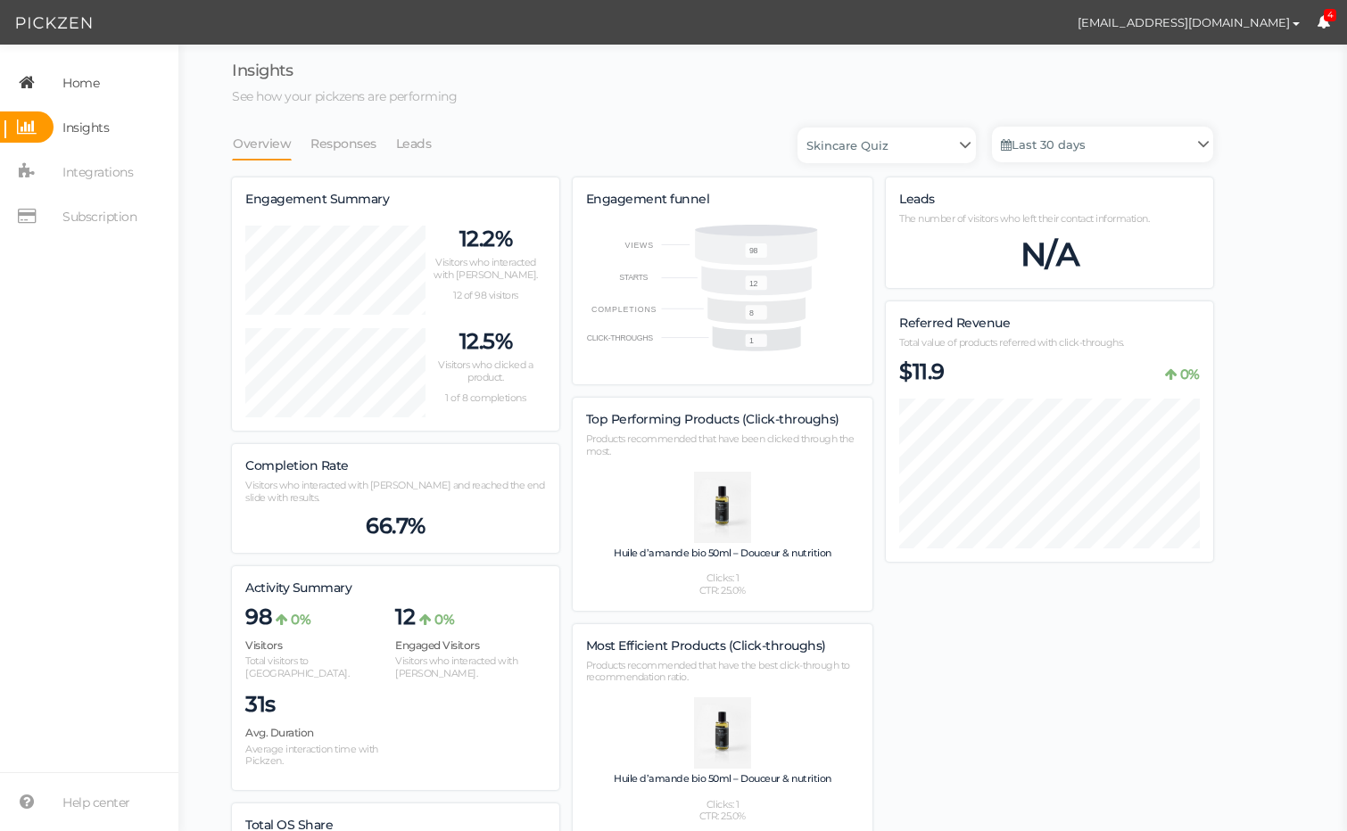
click at [87, 93] on span "Home" at bounding box center [80, 83] width 37 height 29
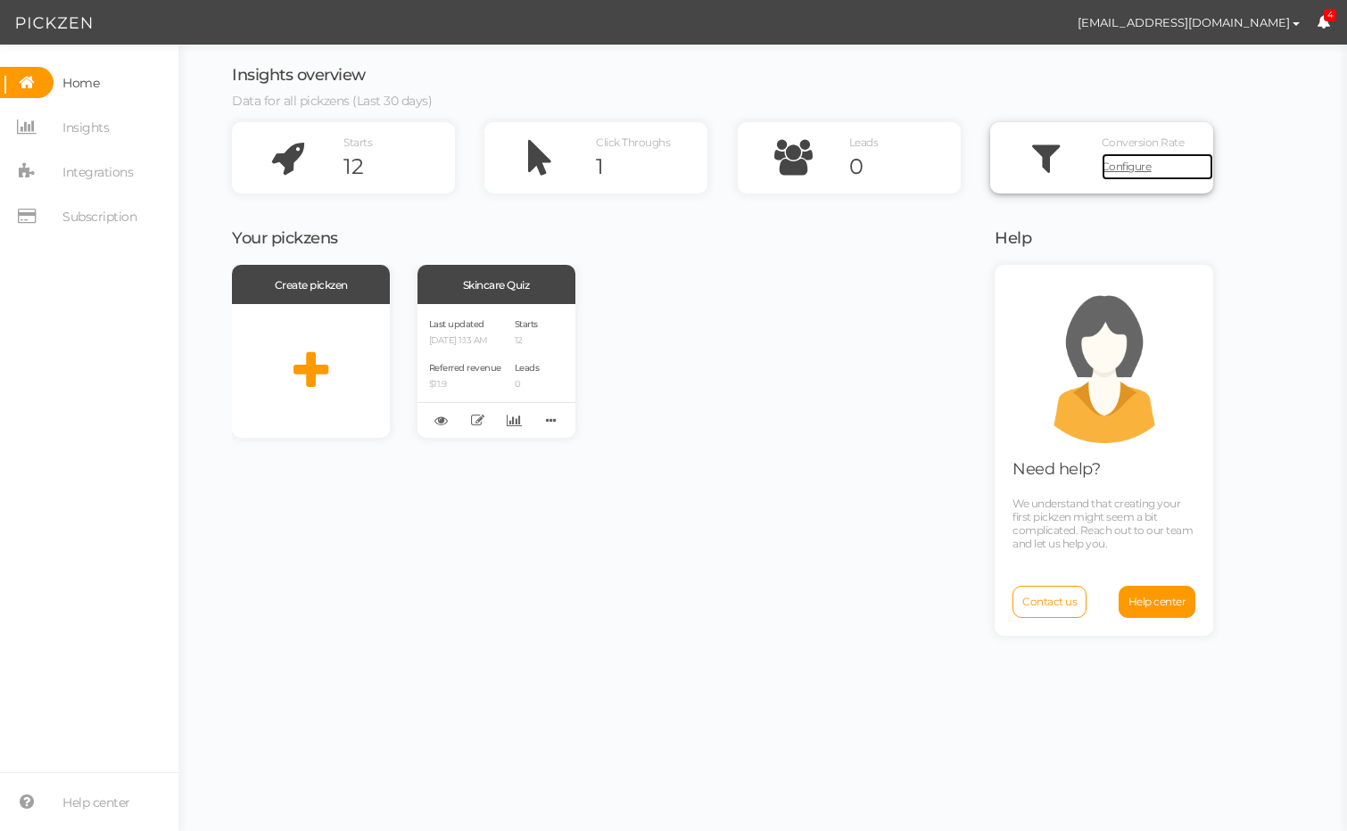
click at [1118, 167] on span "Configure" at bounding box center [1126, 166] width 50 height 13
